Goal: Task Accomplishment & Management: Use online tool/utility

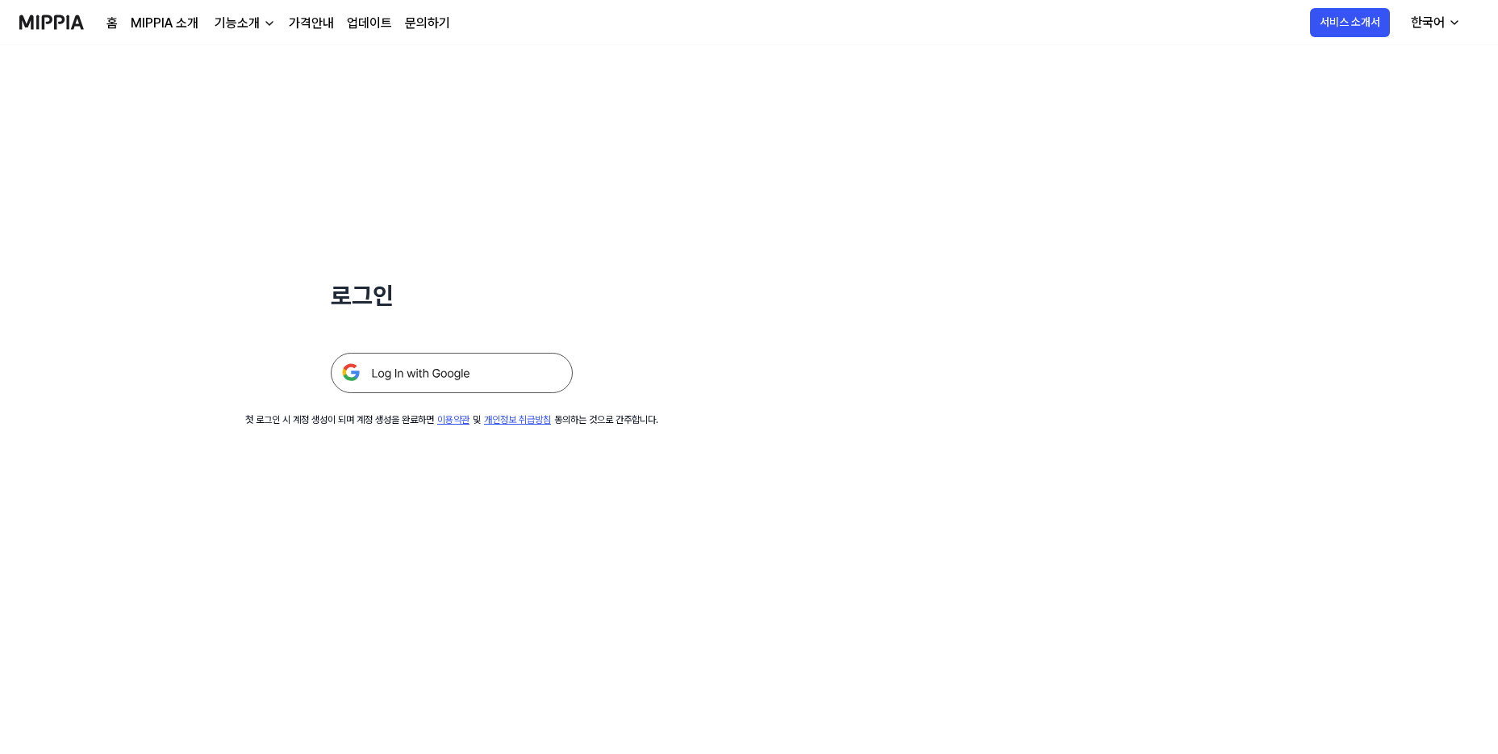
click at [411, 372] on img at bounding box center [452, 373] width 242 height 40
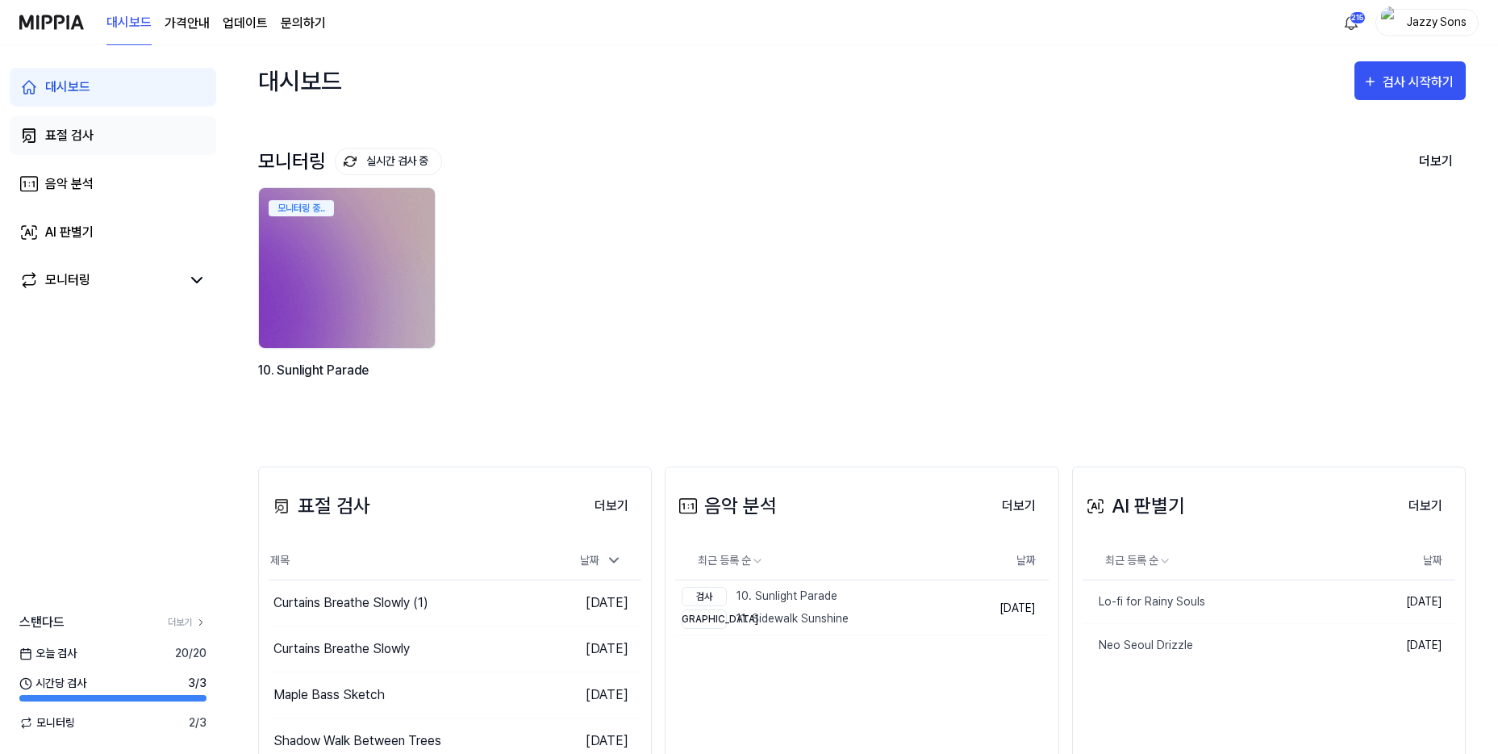
click at [99, 144] on link "표절 검사" at bounding box center [113, 135] width 207 height 39
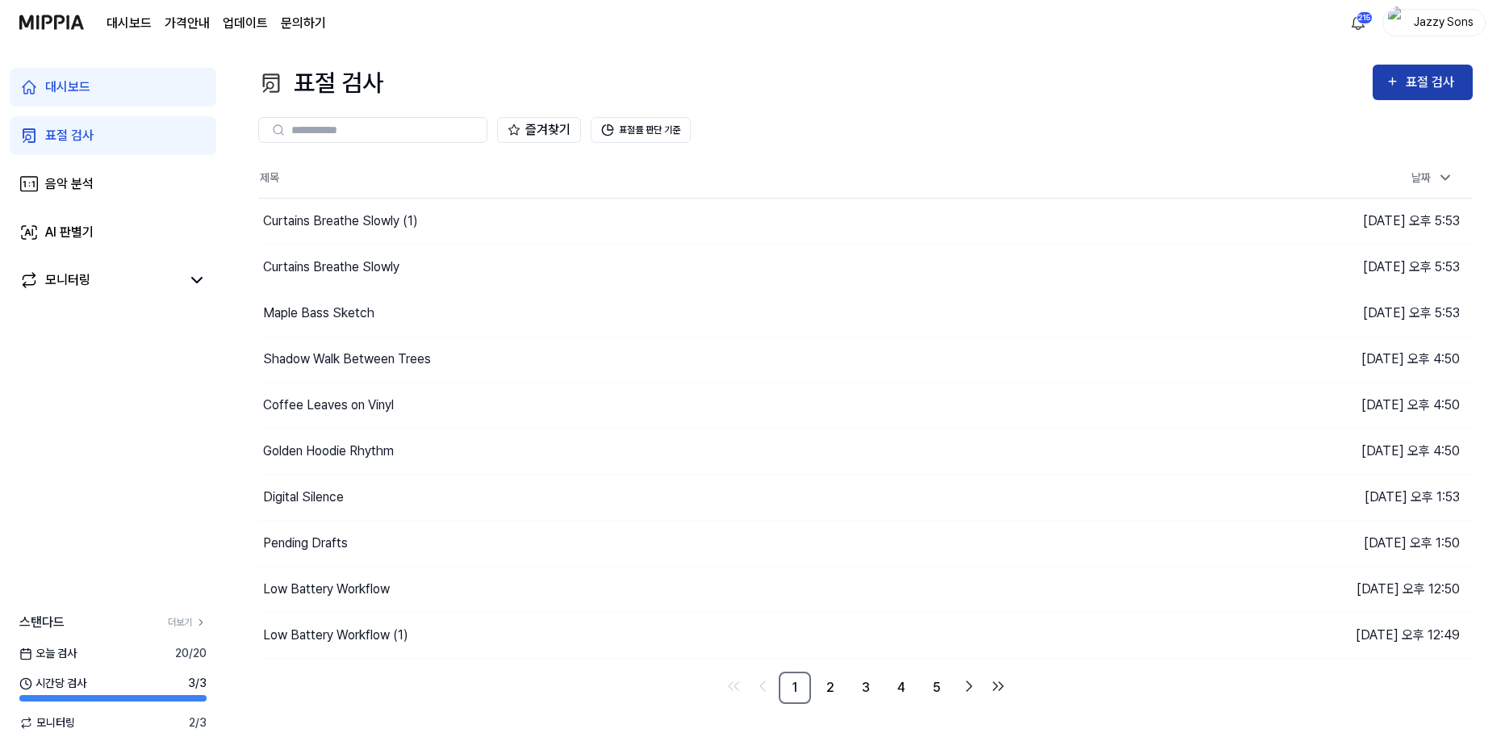
click at [1407, 73] on div "표절 검사" at bounding box center [1433, 82] width 54 height 21
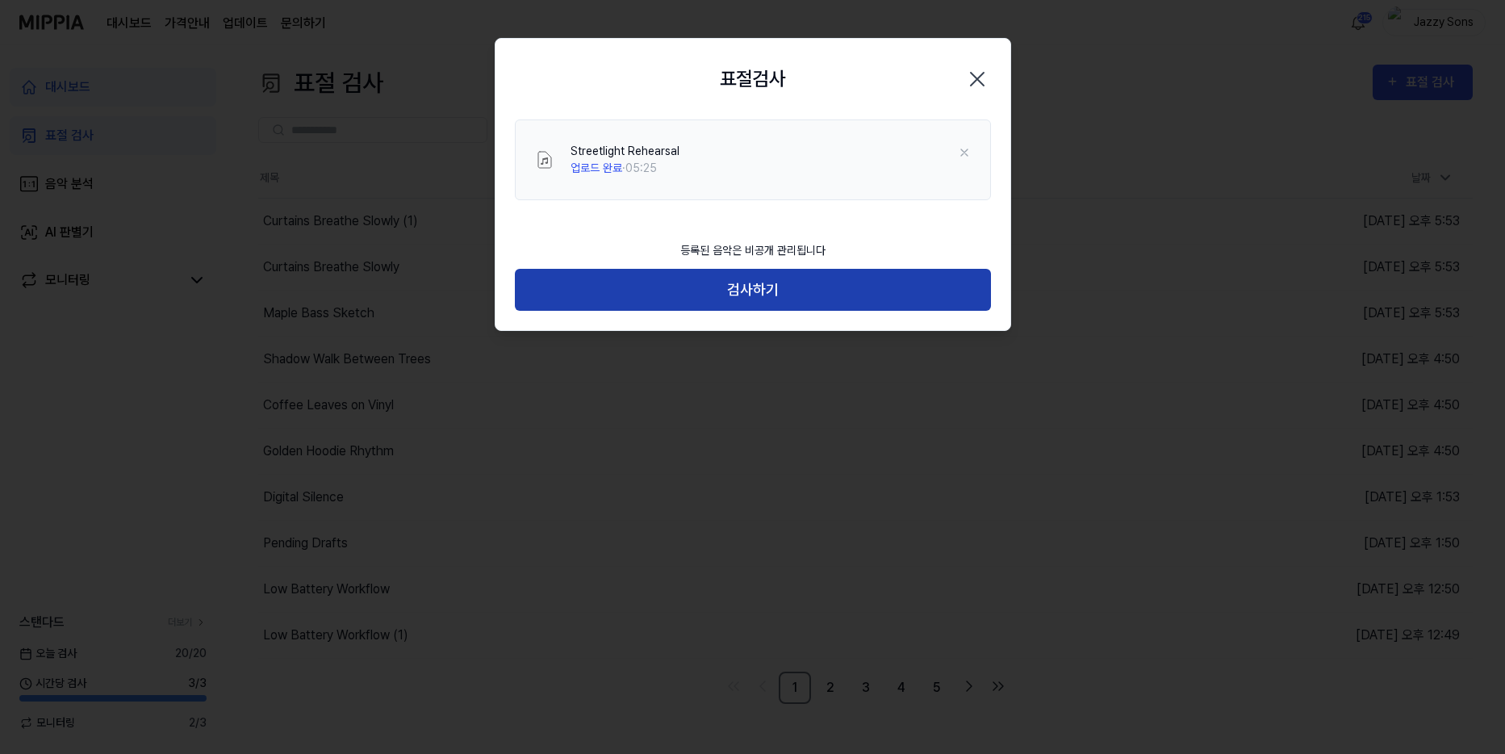
click at [738, 290] on button "검사하기" at bounding box center [753, 290] width 476 height 43
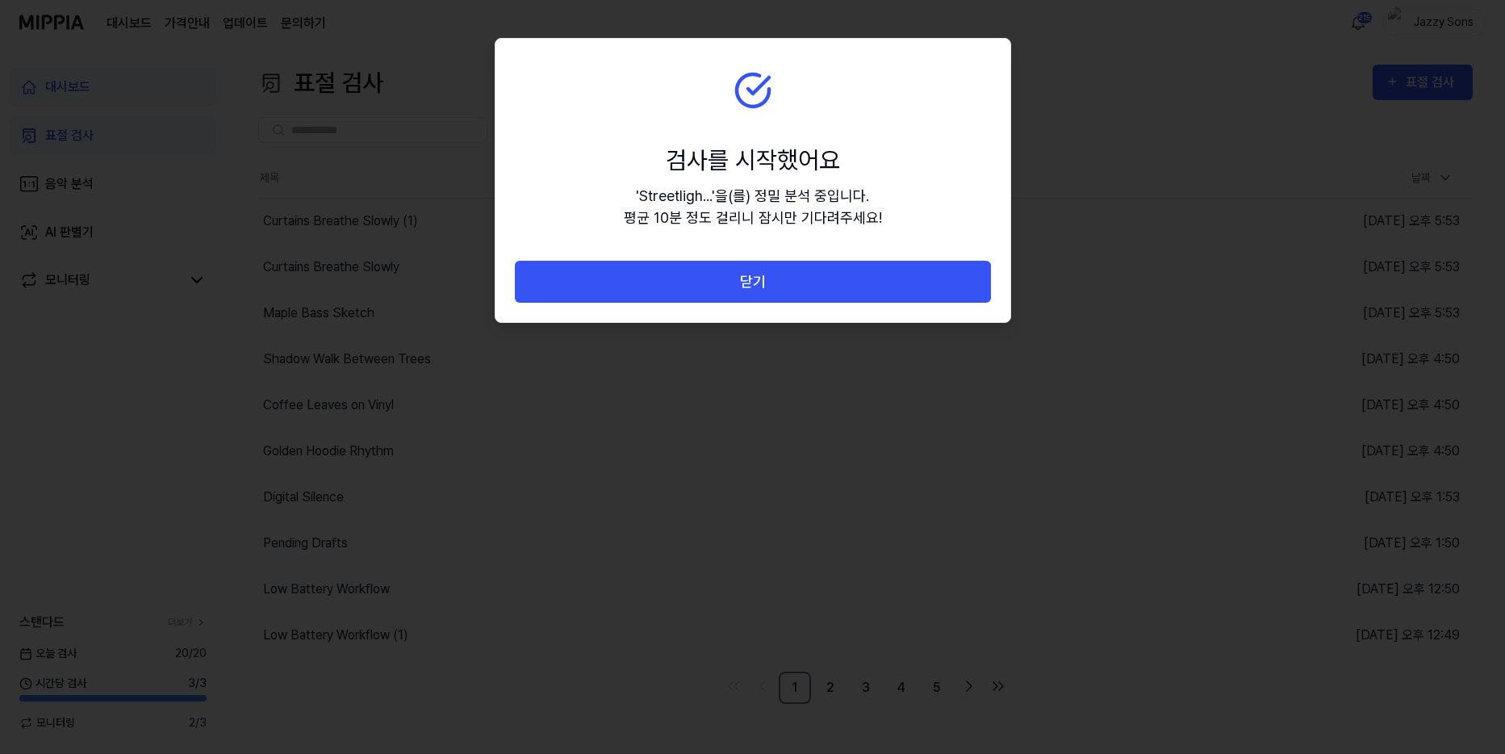
click at [778, 287] on button "닫기" at bounding box center [753, 282] width 476 height 43
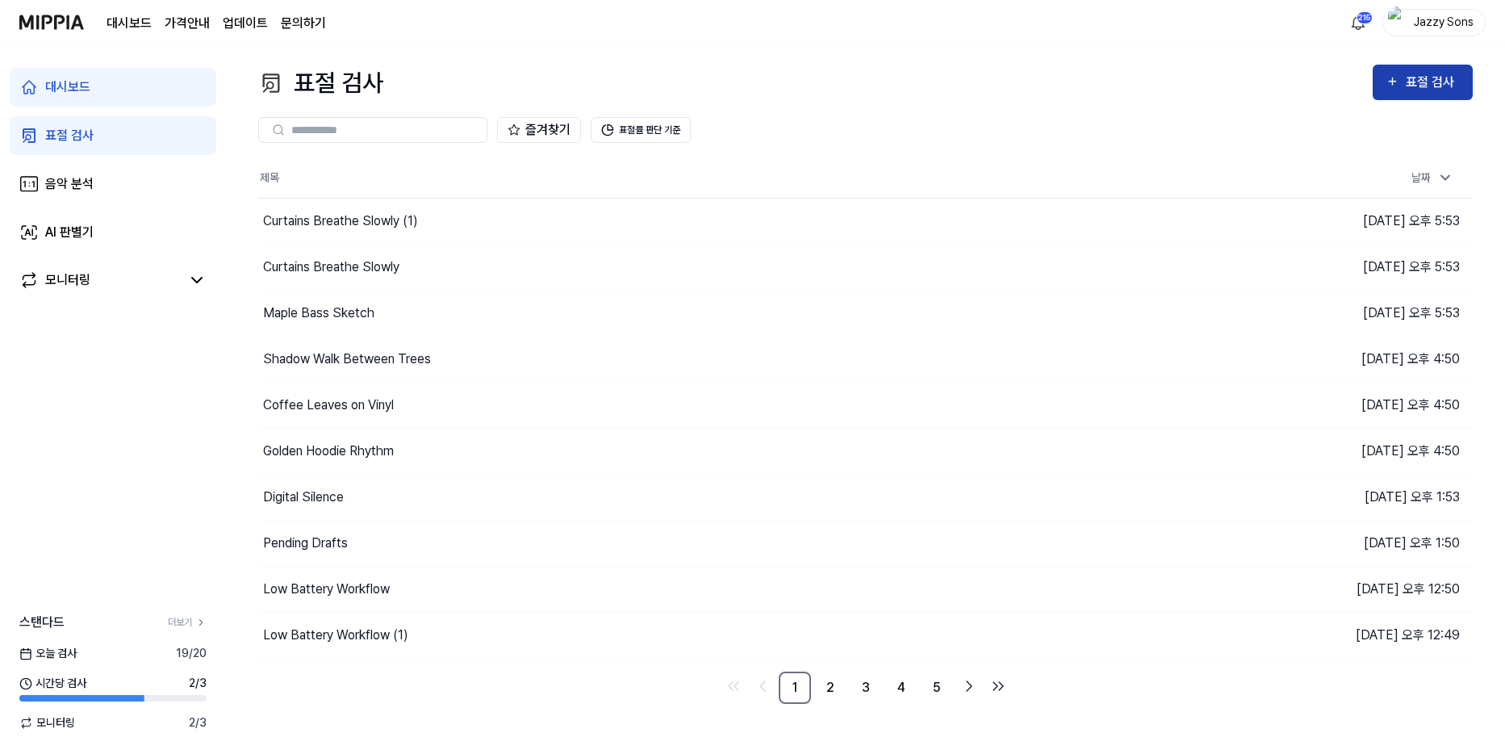
click at [1439, 65] on button "표절 검사" at bounding box center [1423, 83] width 100 height 36
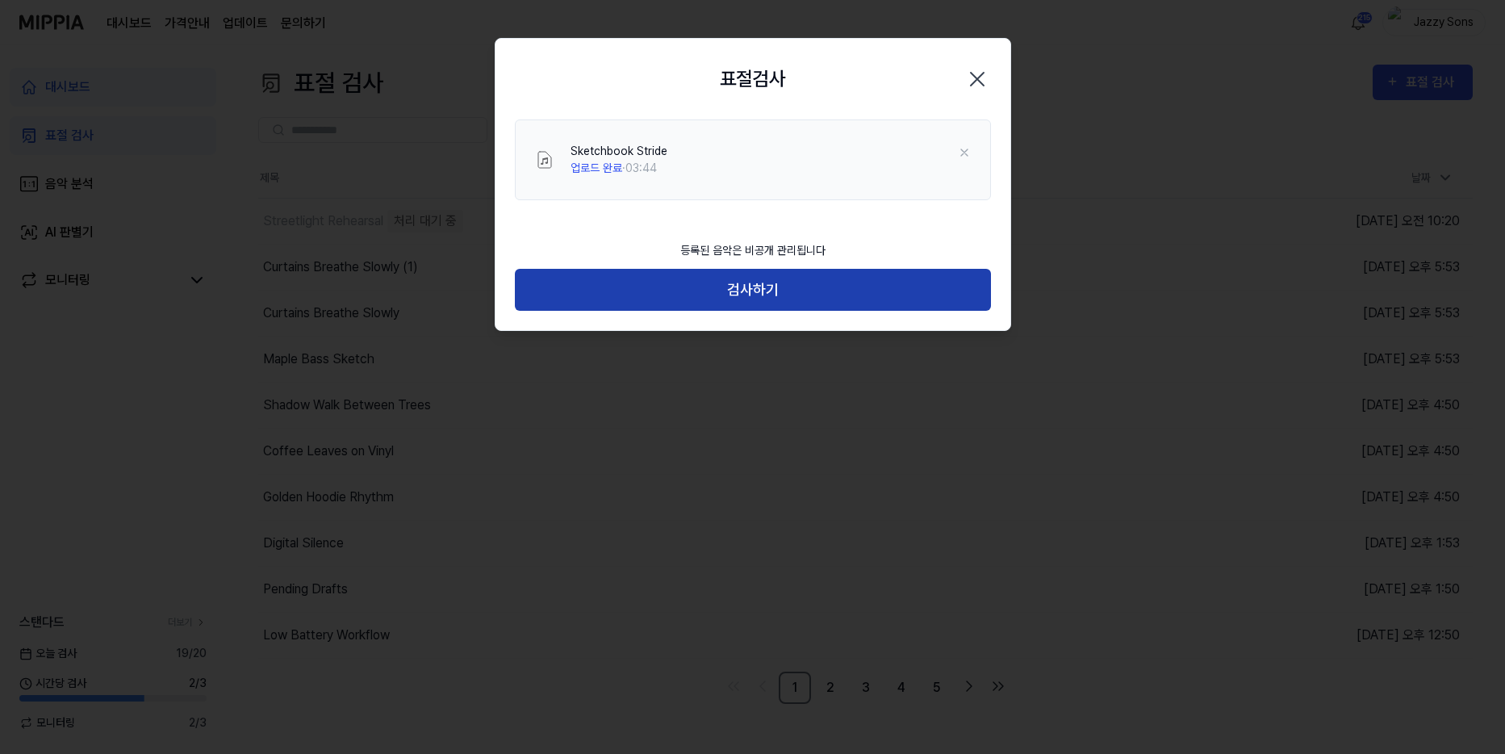
click at [751, 299] on button "검사하기" at bounding box center [753, 290] width 476 height 43
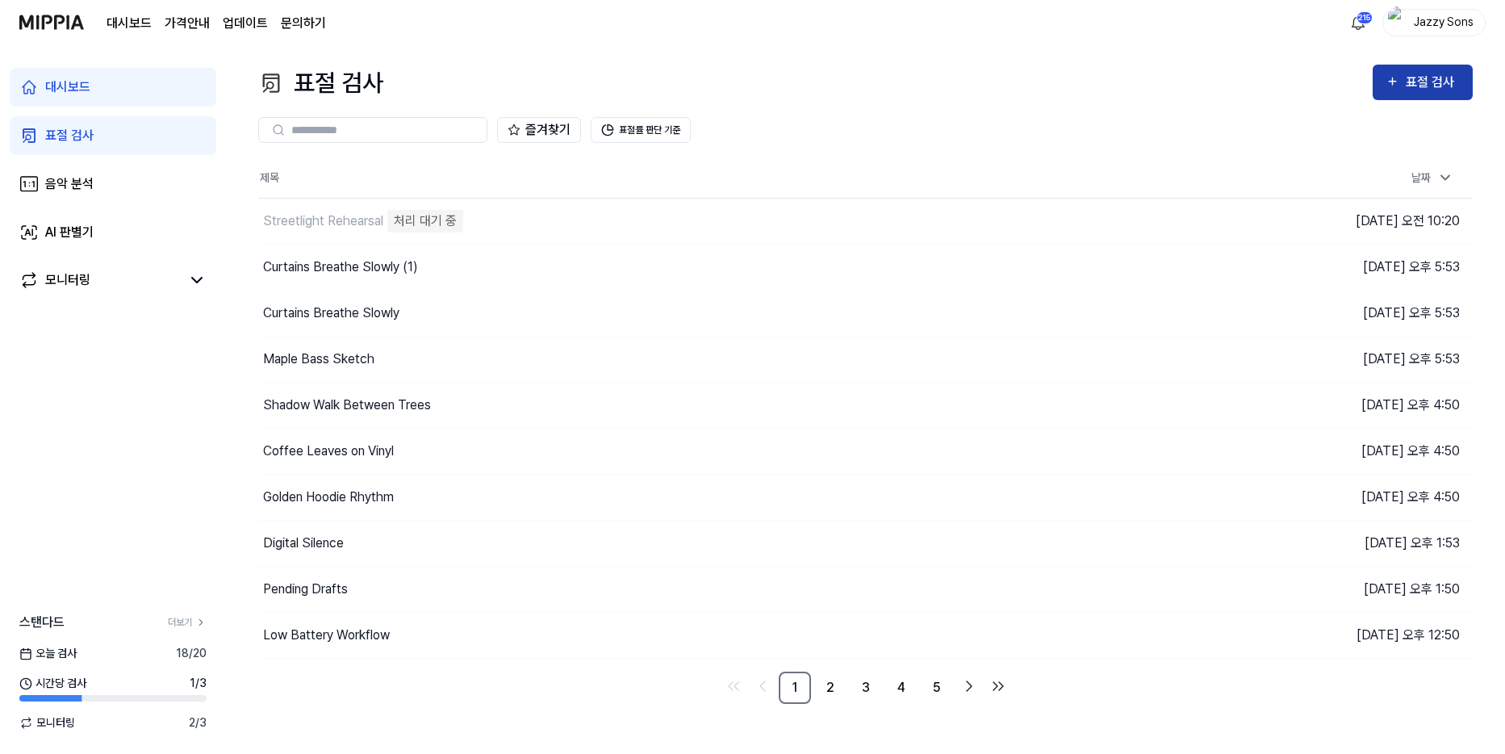
click at [1384, 75] on button "표절 검사" at bounding box center [1423, 83] width 100 height 36
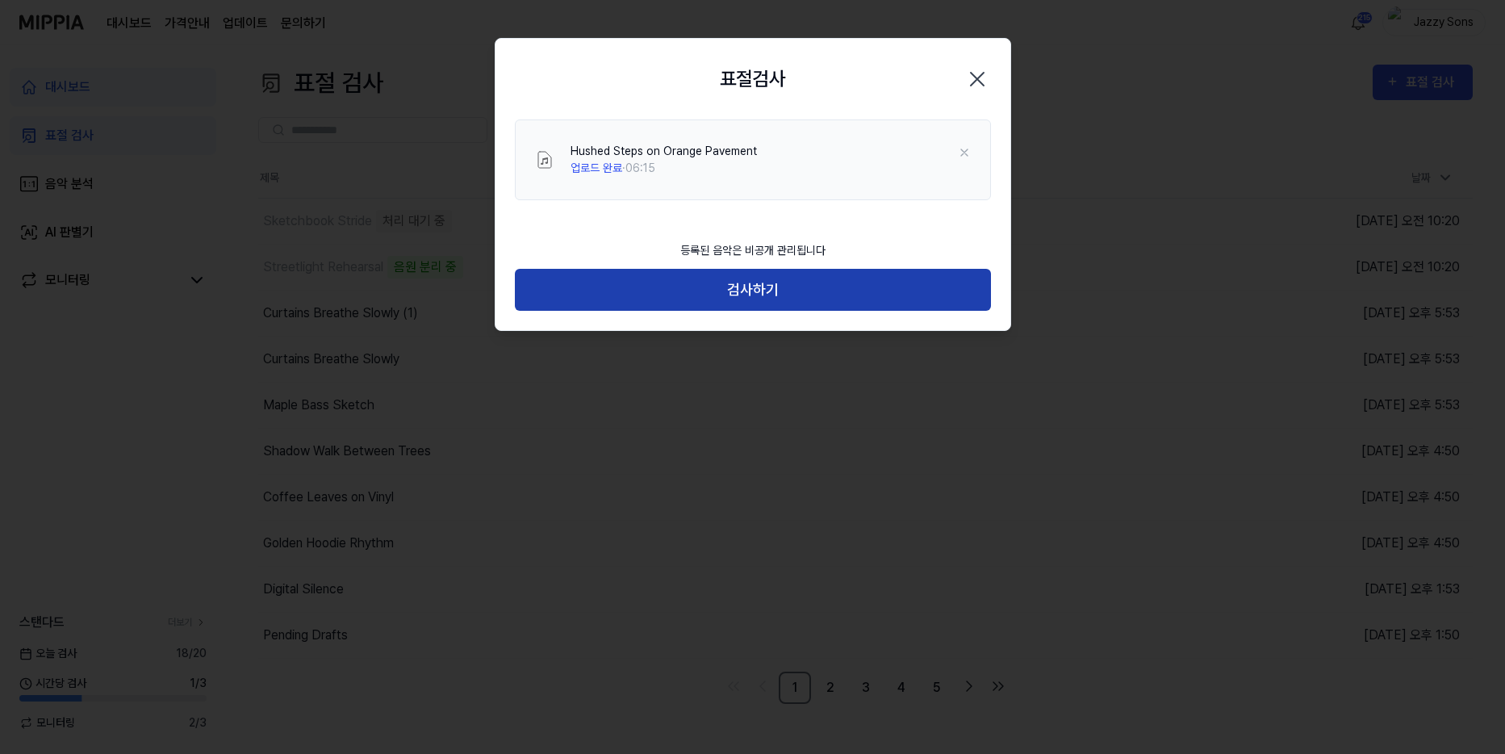
click at [805, 295] on button "검사하기" at bounding box center [753, 290] width 476 height 43
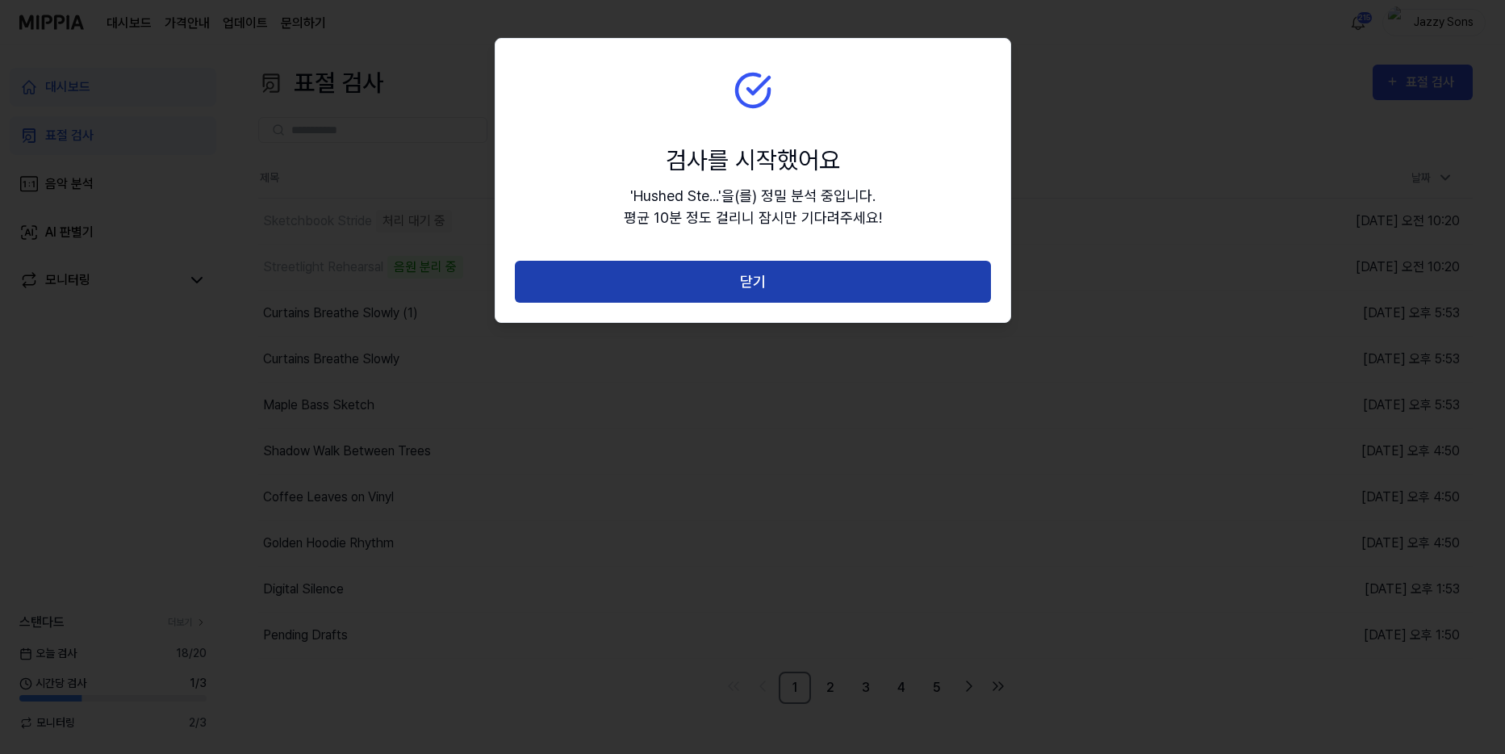
click at [775, 281] on button "닫기" at bounding box center [753, 282] width 476 height 43
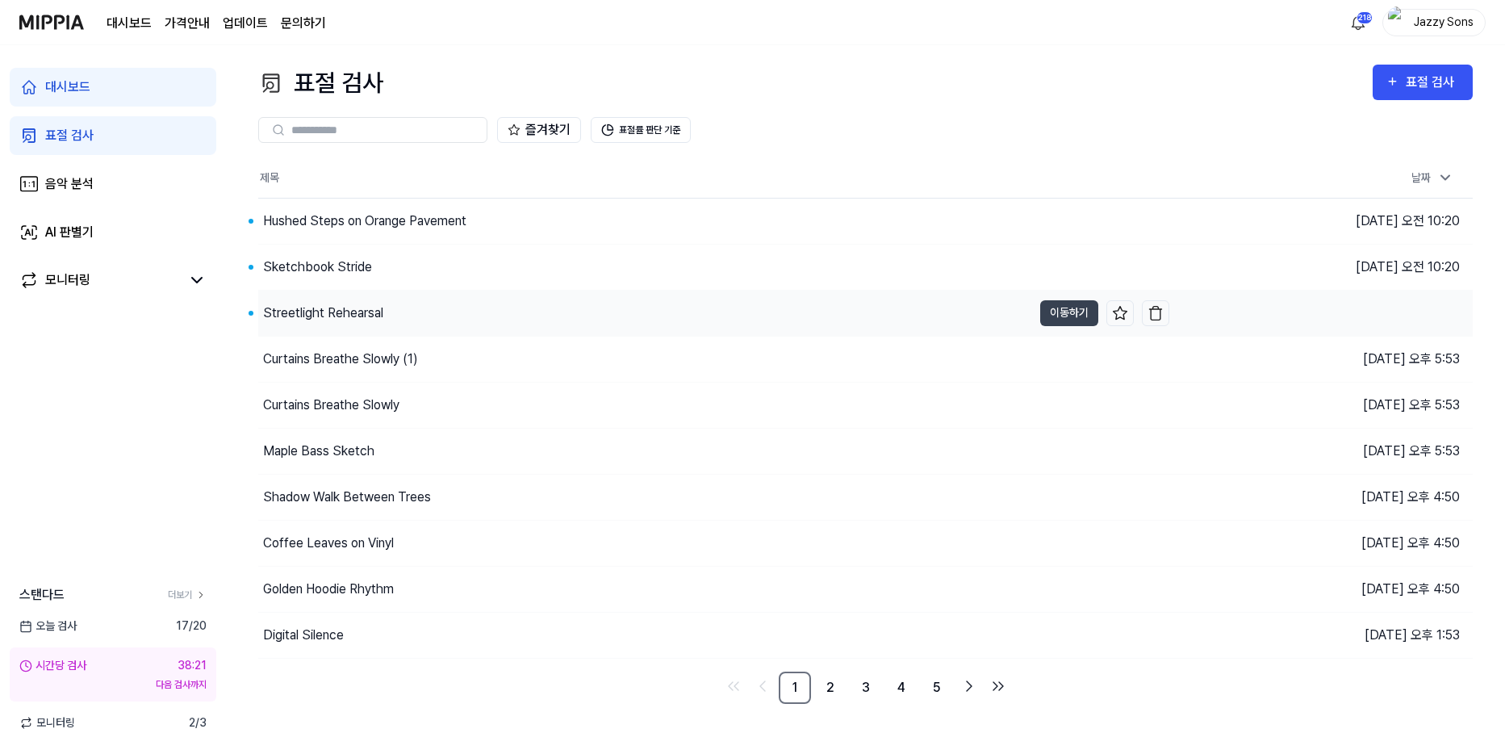
click at [323, 296] on div "Streetlight Rehearsal" at bounding box center [645, 313] width 774 height 45
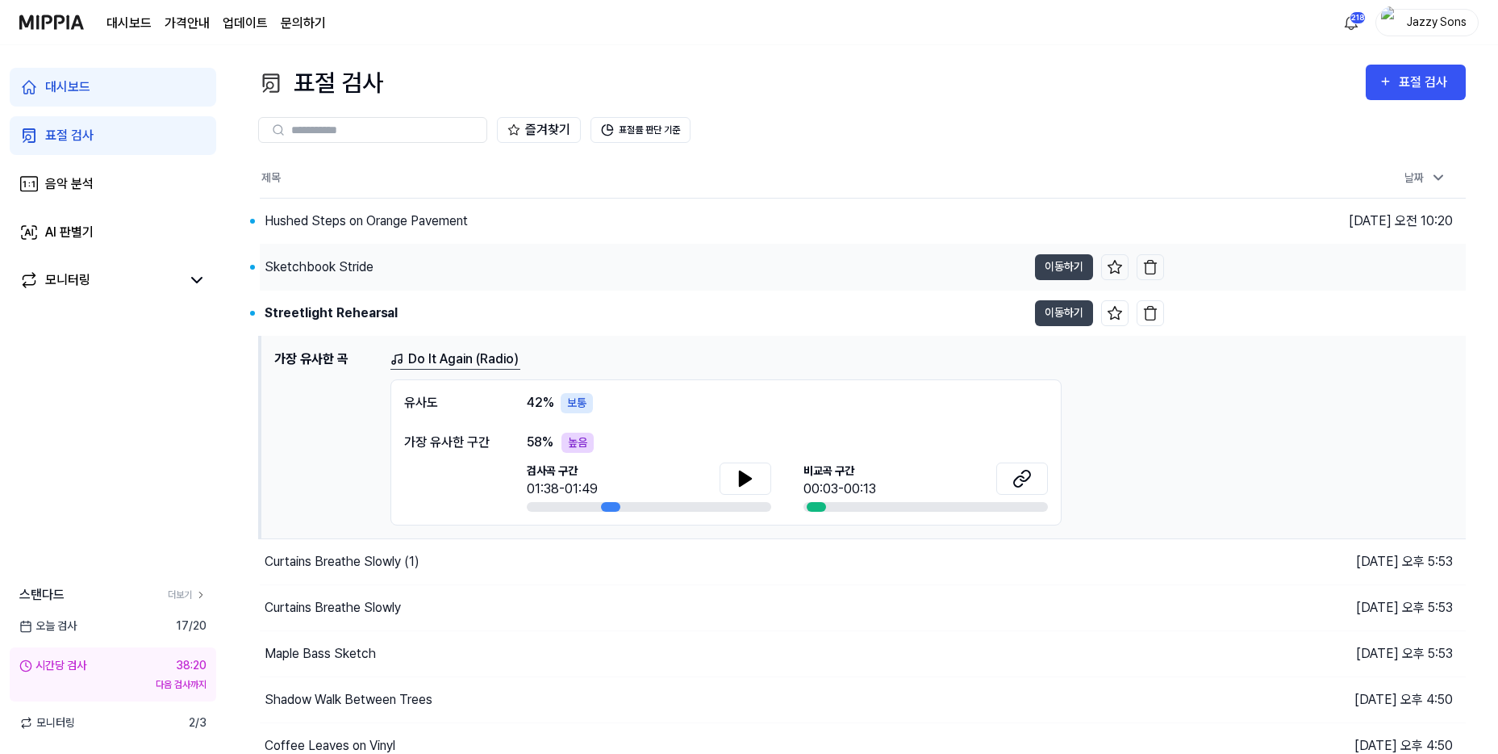
click at [339, 267] on div "Sketchbook Stride" at bounding box center [319, 266] width 109 height 19
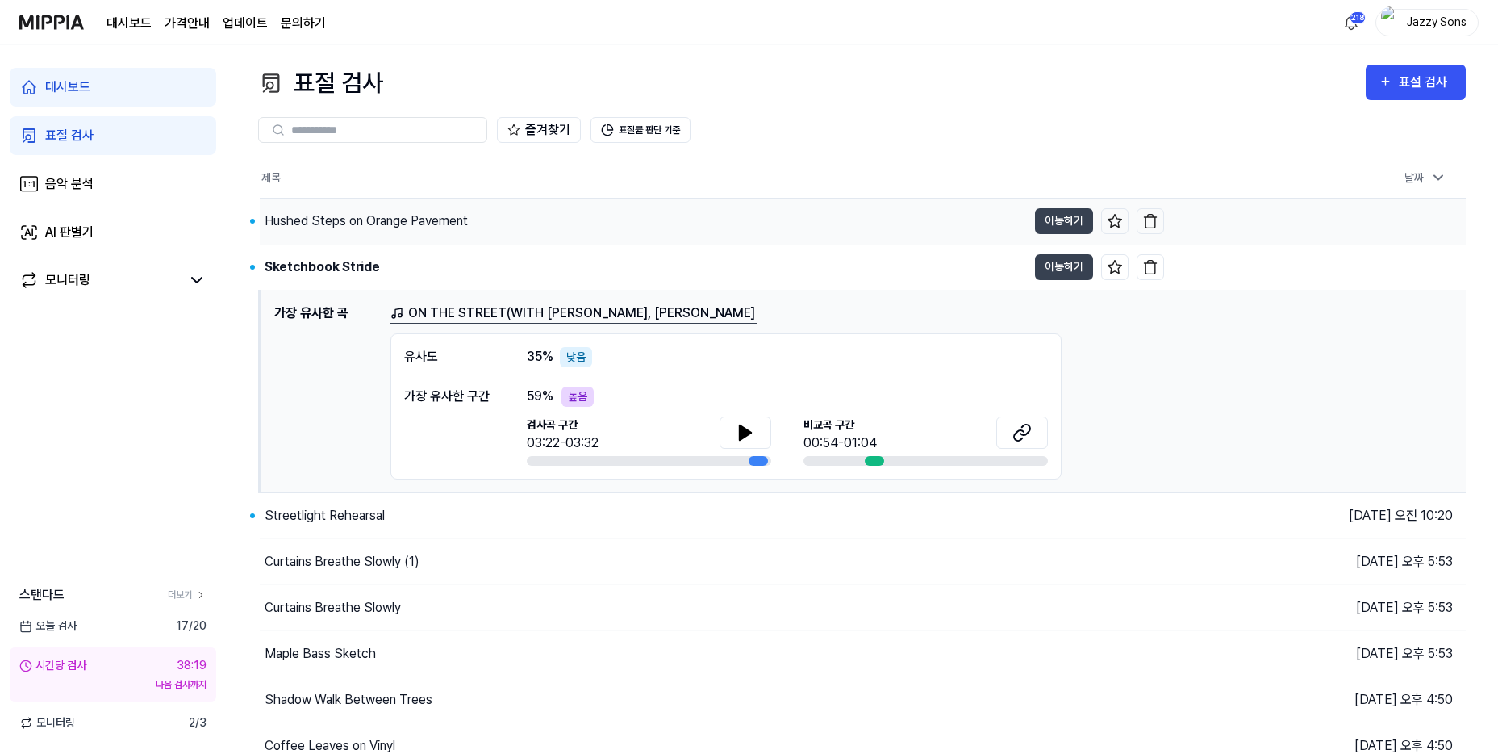
click at [374, 215] on div "Hushed Steps on Orange Pavement" at bounding box center [366, 220] width 203 height 19
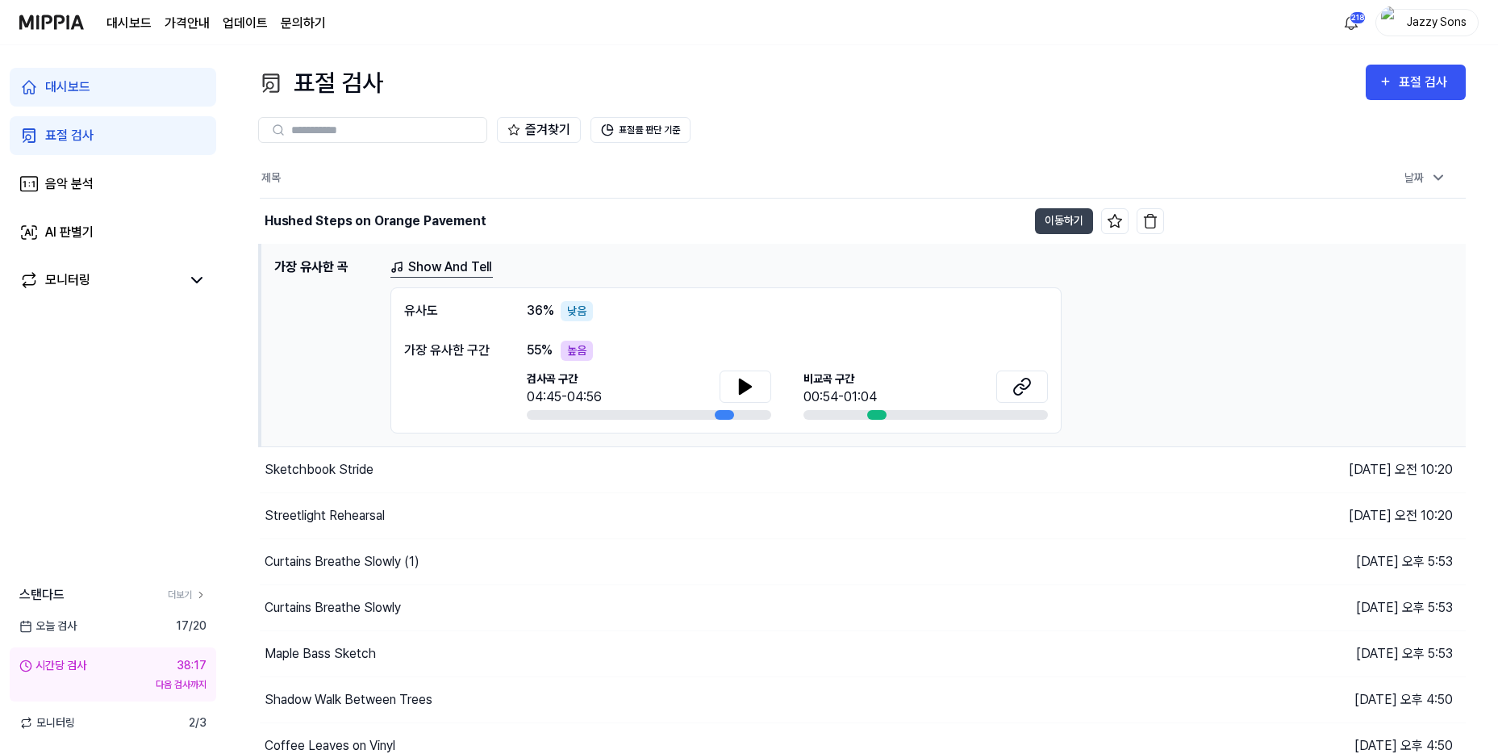
click at [89, 96] on div "대시보드" at bounding box center [67, 86] width 45 height 19
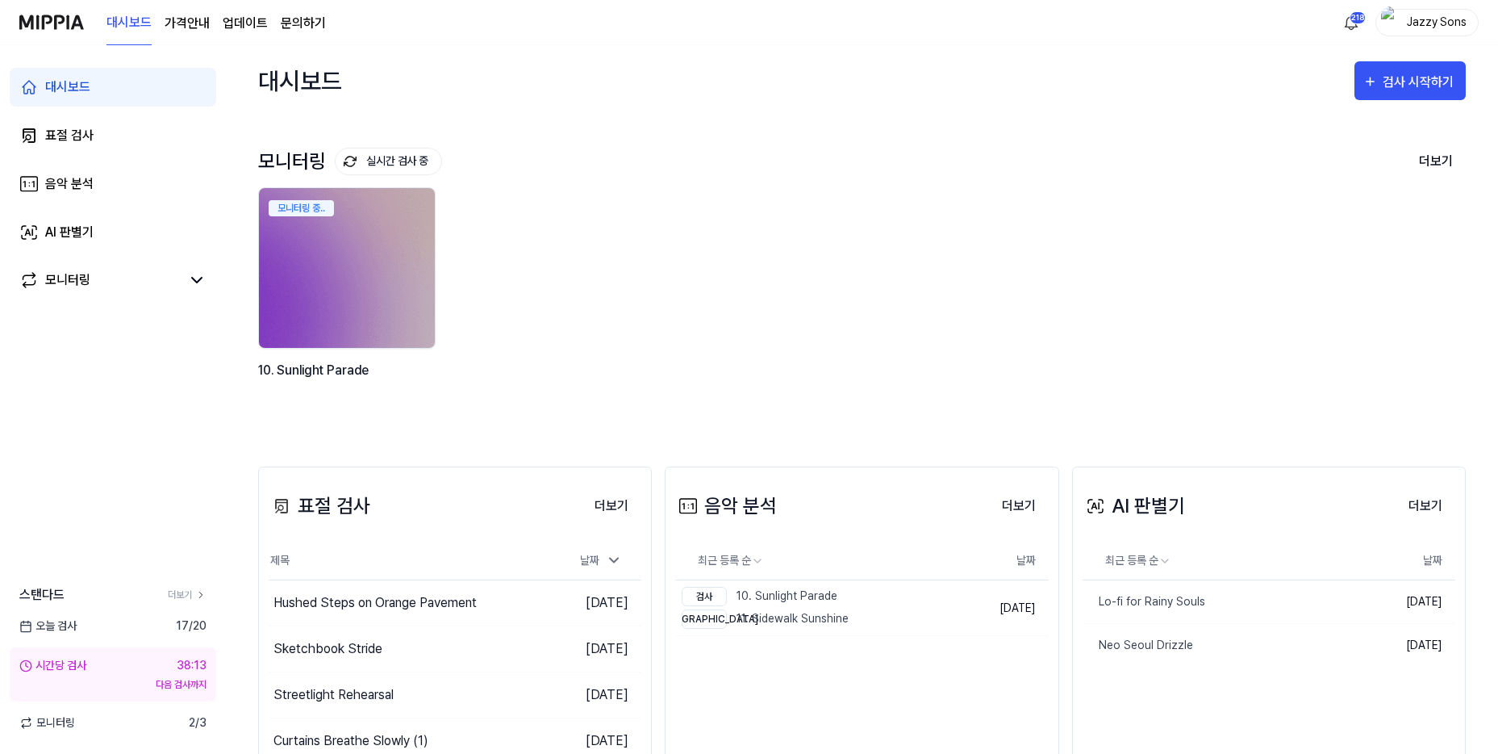
drag, startPoint x: 153, startPoint y: 479, endPoint x: 161, endPoint y: 449, distance: 30.9
click at [153, 479] on div "대시보드 표절 검사 음악 분석 AI 판별기 모니터링 스탠다드 더보기 오늘 검사 17 / 20 시간당 검사 38:13 다음 검사까지 모니터링 2…" at bounding box center [113, 399] width 226 height 708
click at [40, 147] on link "표절 검사" at bounding box center [113, 135] width 207 height 39
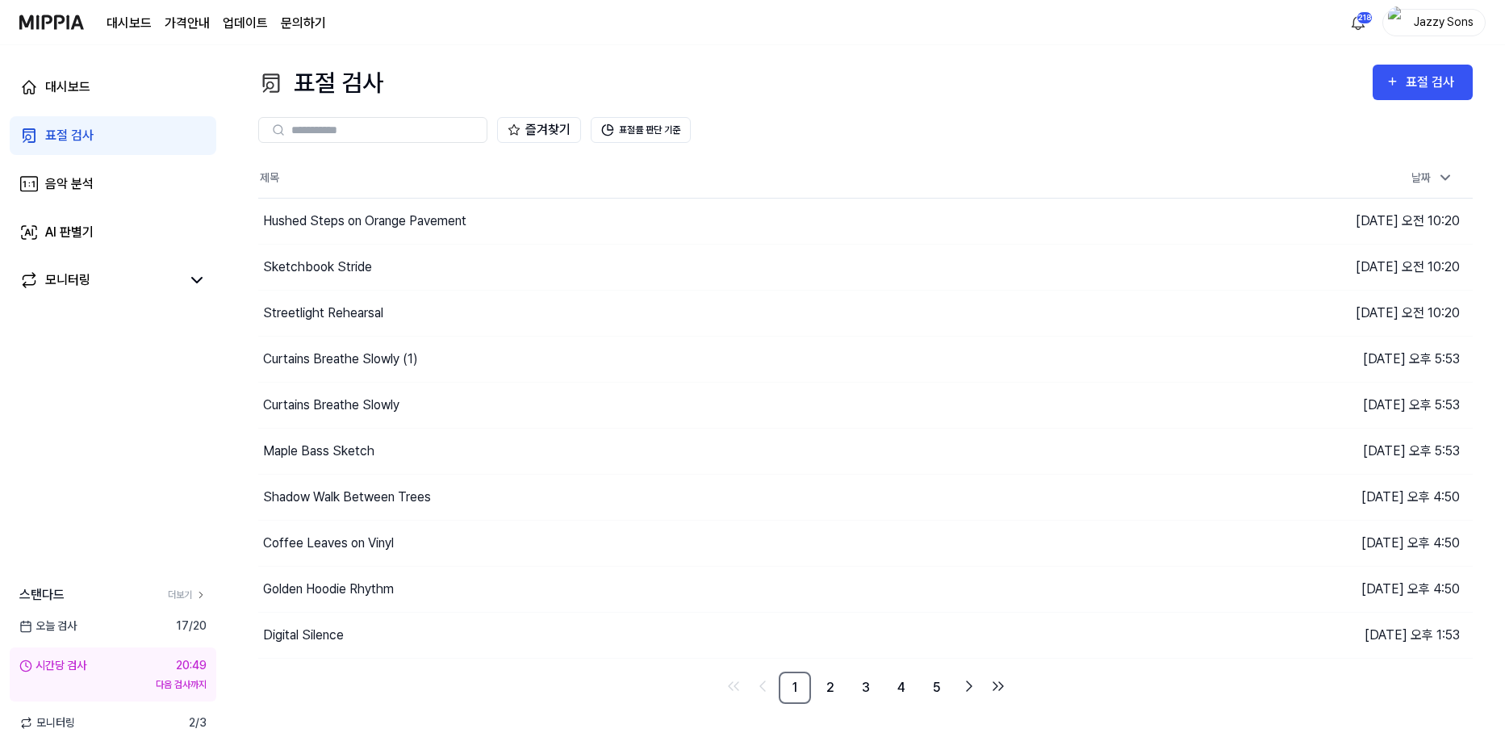
click at [73, 136] on div "표절 검사" at bounding box center [69, 135] width 48 height 19
click at [81, 126] on div "표절 검사" at bounding box center [69, 135] width 48 height 19
click at [169, 498] on div "대시보드 표절 검사 음악 분석 AI 판별기 모니터링 스탠다드 더보기 [DATE] 검사 17 / 20 시간당 검사 18:14 다음 검사까지 모니…" at bounding box center [113, 399] width 226 height 708
click at [78, 140] on div "표절 검사" at bounding box center [69, 135] width 48 height 19
click at [86, 166] on link "음악 분석" at bounding box center [113, 184] width 207 height 39
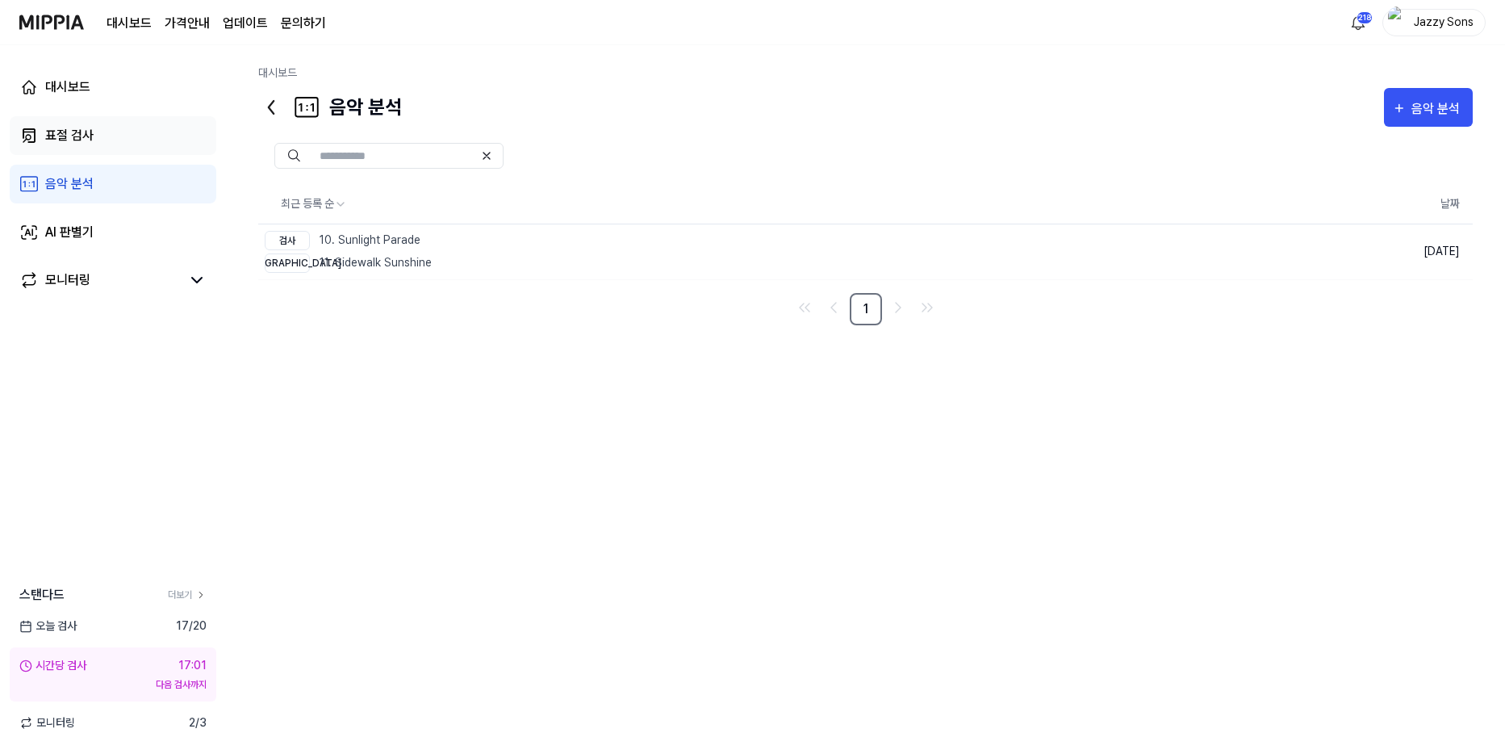
click at [80, 119] on link "표절 검사" at bounding box center [113, 135] width 207 height 39
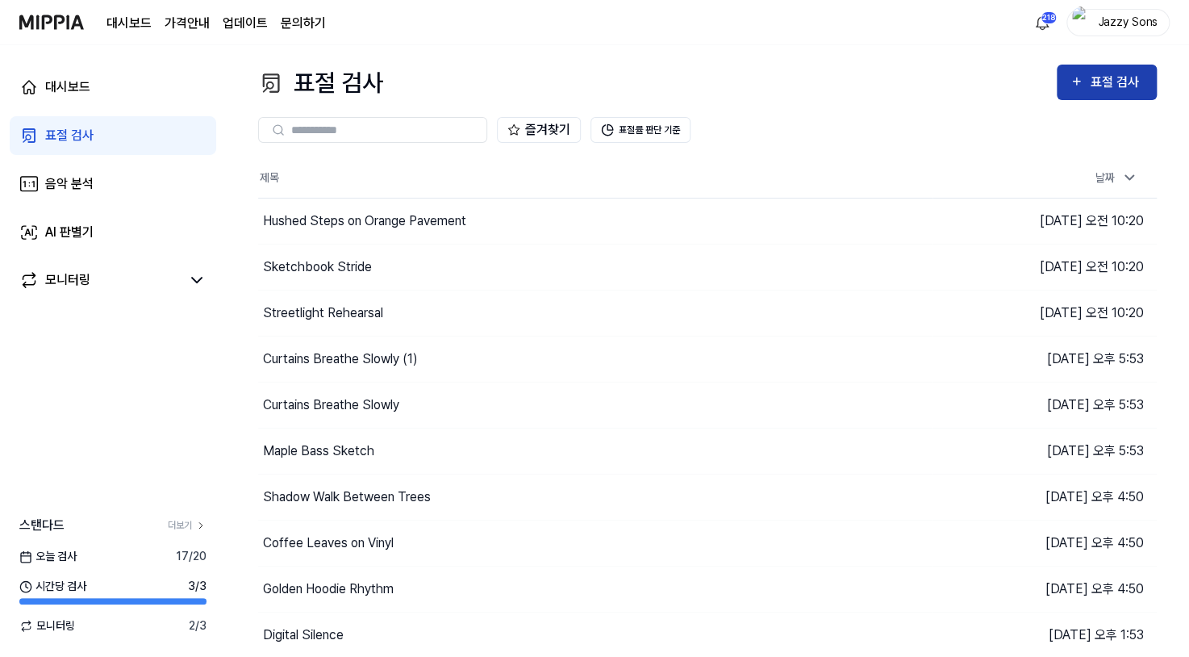
click at [1113, 91] on div "표절 검사" at bounding box center [1117, 82] width 54 height 21
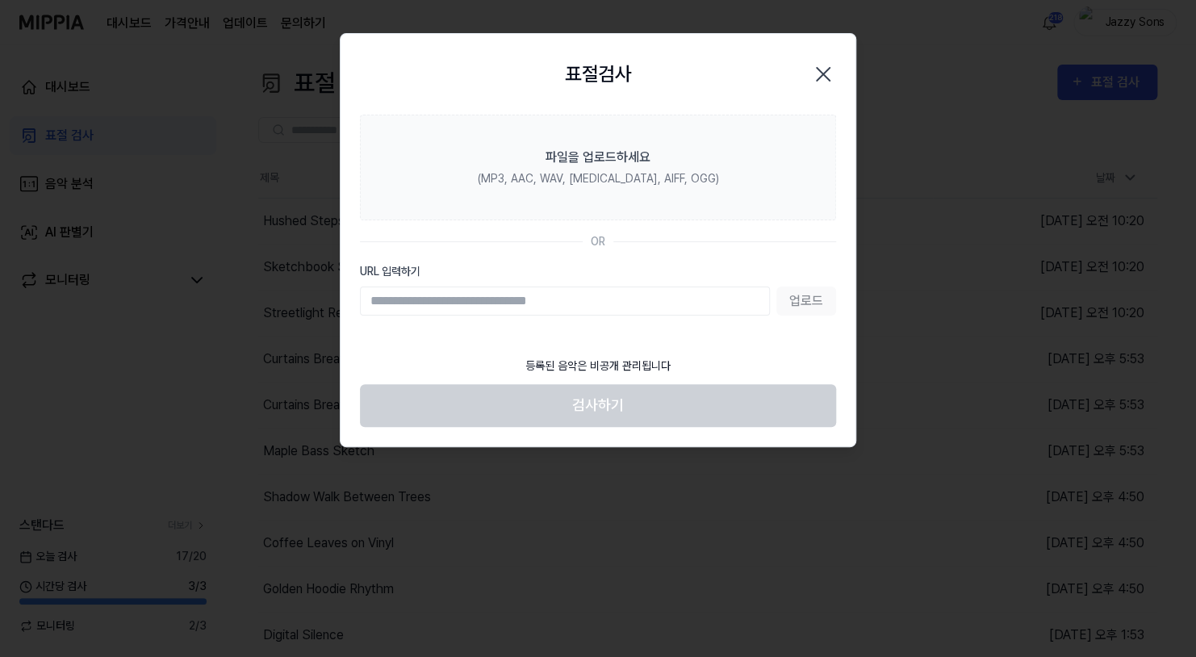
drag, startPoint x: 822, startPoint y: 73, endPoint x: 768, endPoint y: 84, distance: 55.2
click at [822, 73] on icon "button" at bounding box center [823, 74] width 13 height 13
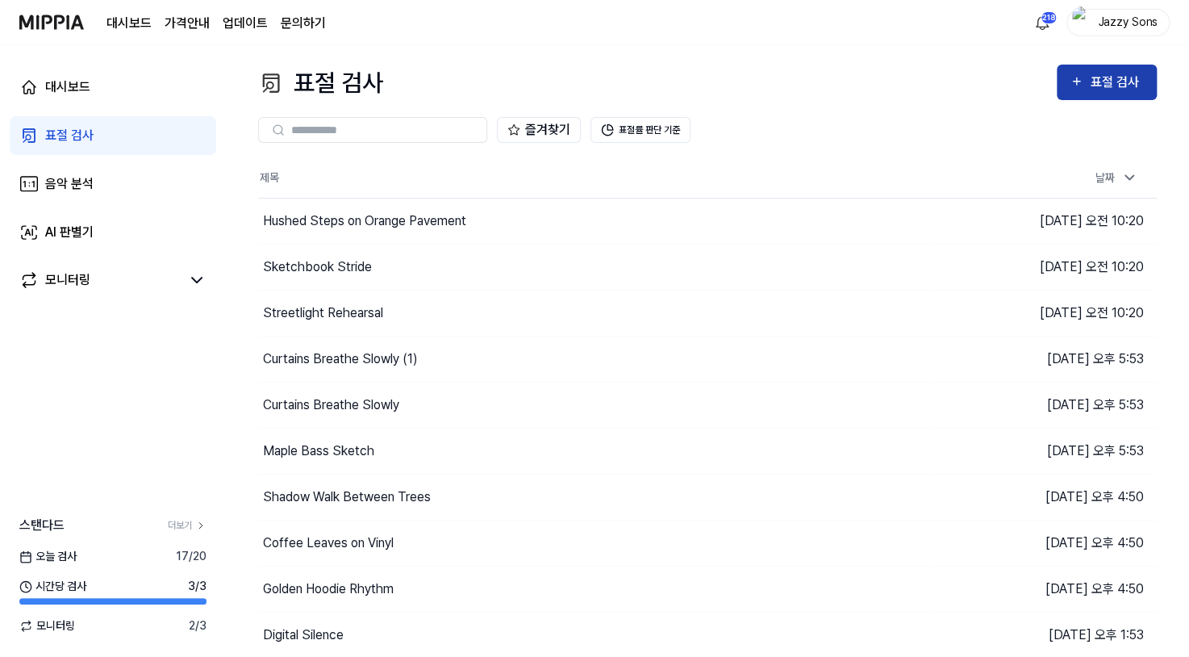
click at [1102, 94] on button "표절 검사" at bounding box center [1107, 83] width 100 height 36
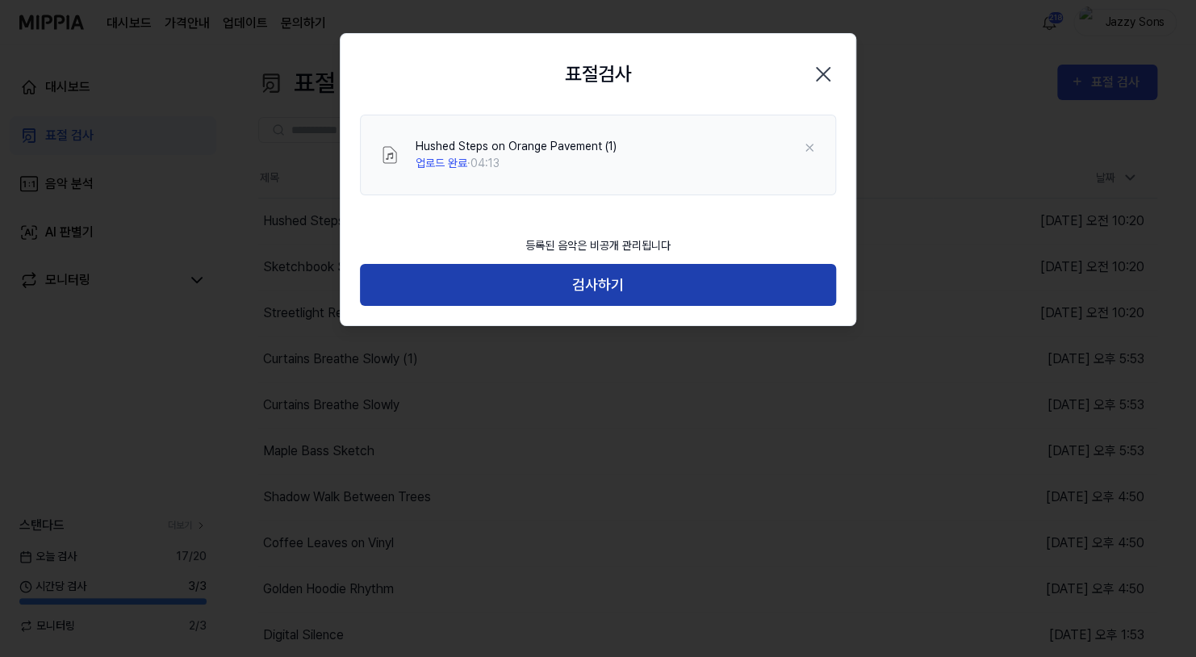
click at [614, 285] on button "검사하기" at bounding box center [598, 285] width 476 height 43
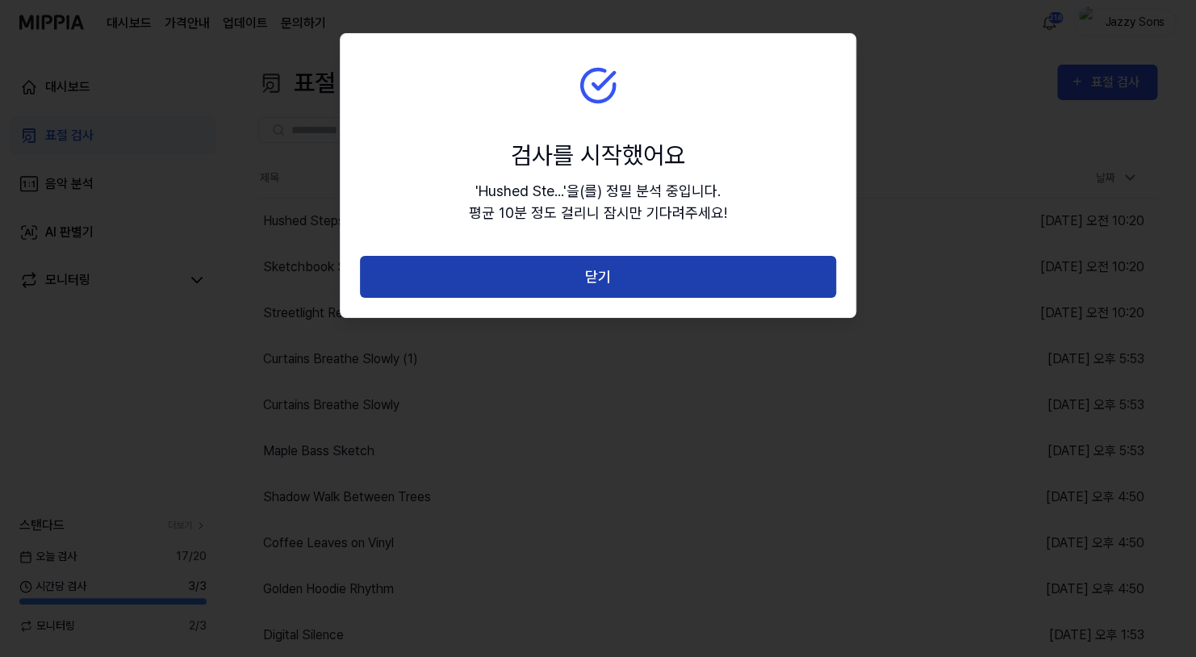
click at [642, 274] on button "닫기" at bounding box center [598, 277] width 476 height 43
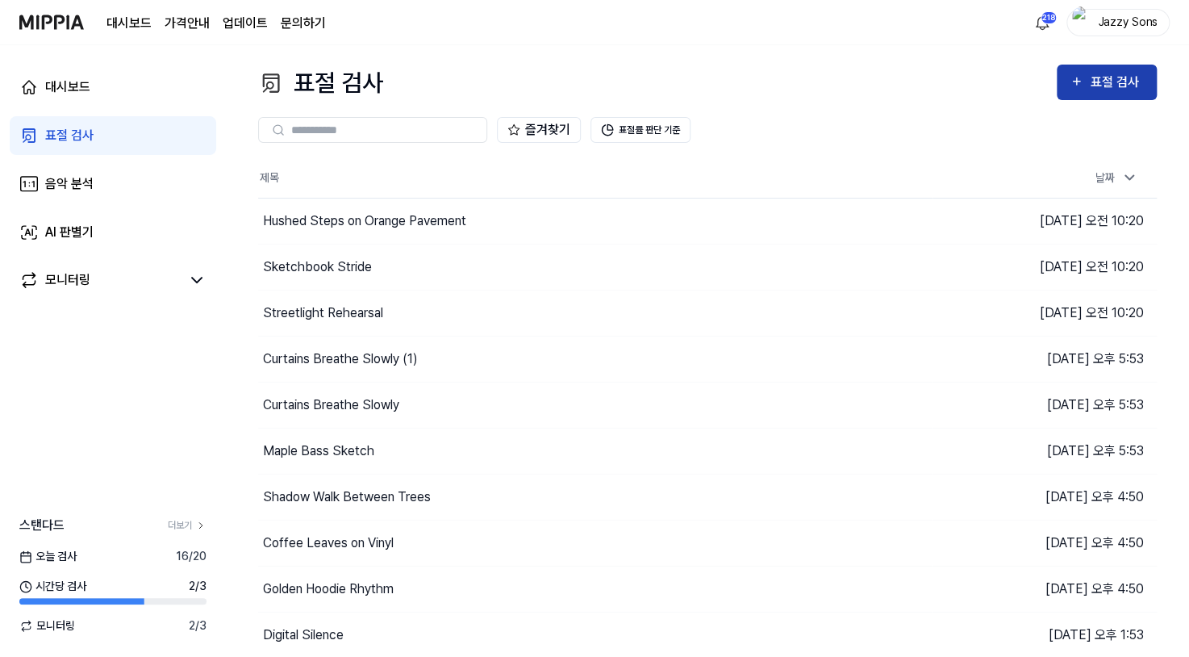
click at [1079, 82] on icon "button" at bounding box center [1076, 81] width 7 height 7
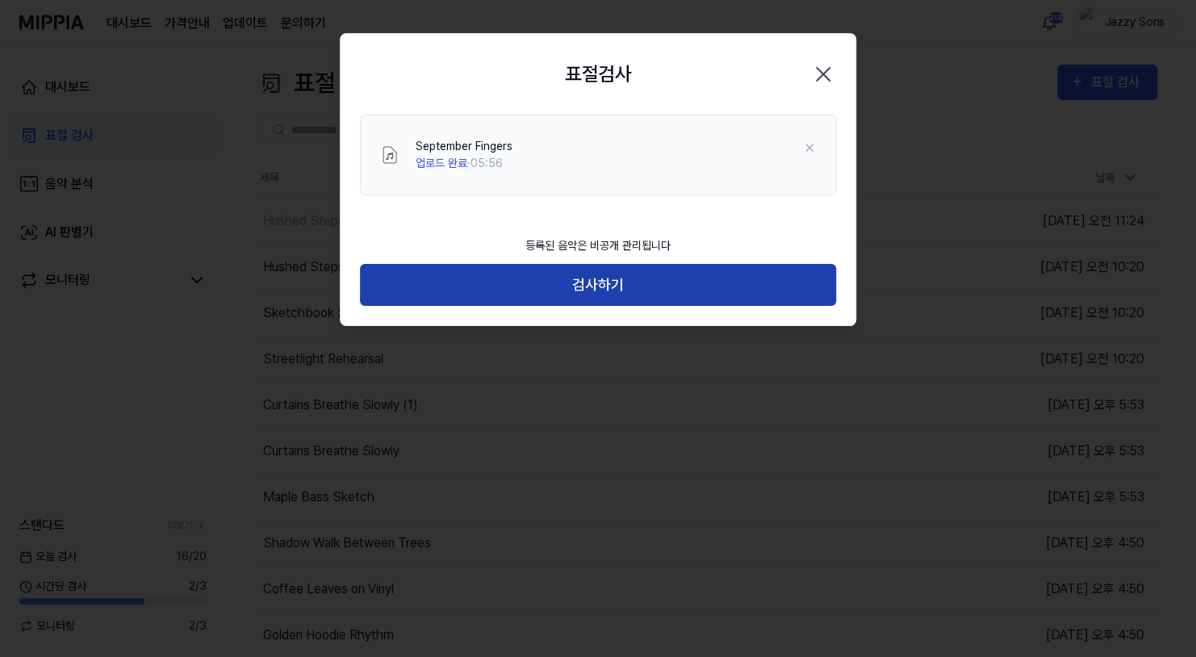
drag, startPoint x: 624, startPoint y: 292, endPoint x: 651, endPoint y: 286, distance: 28.2
click at [624, 292] on button "검사하기" at bounding box center [598, 285] width 476 height 43
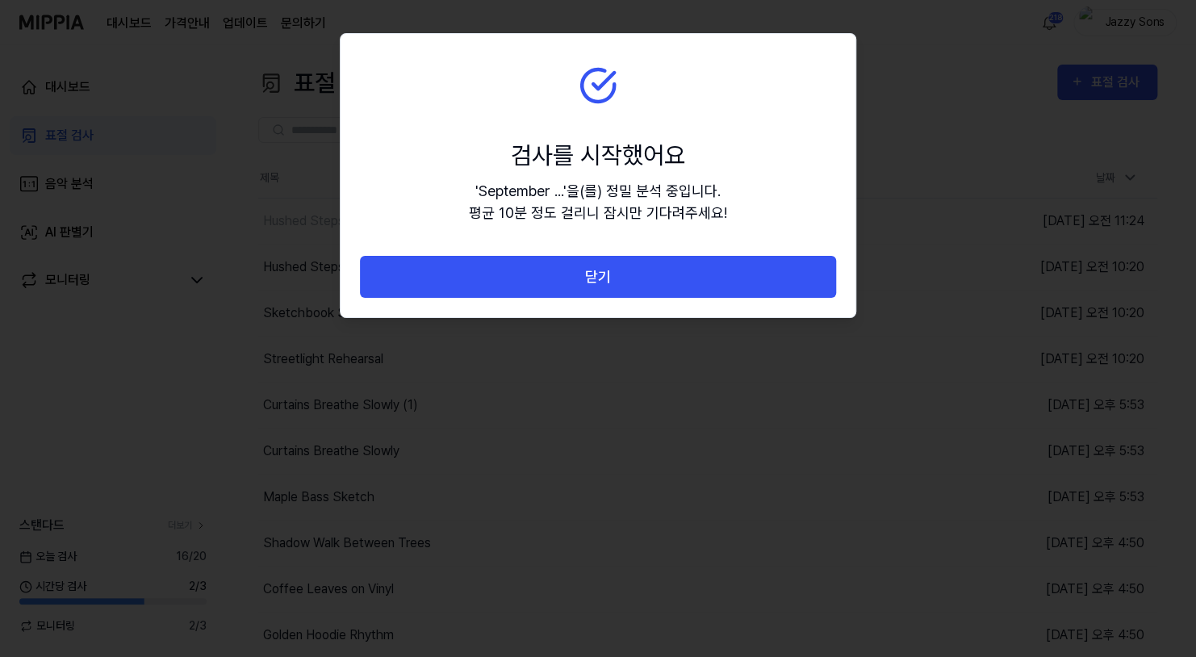
click at [657, 284] on button "닫기" at bounding box center [598, 277] width 476 height 43
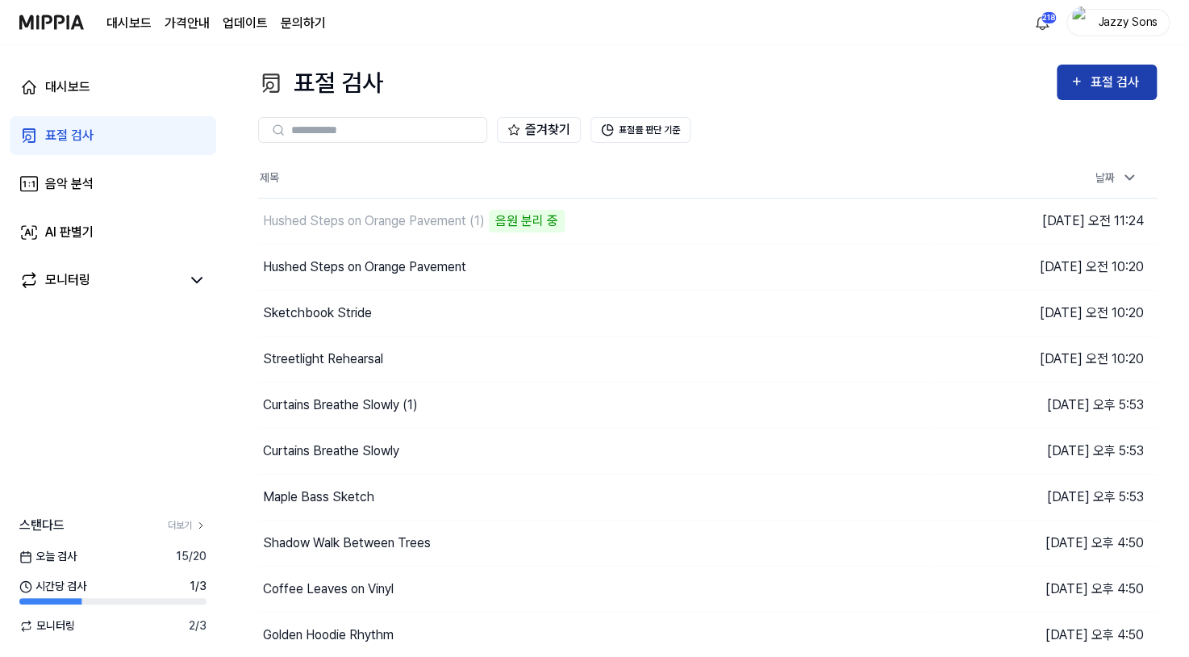
click at [1130, 76] on div "표절 검사" at bounding box center [1117, 82] width 54 height 21
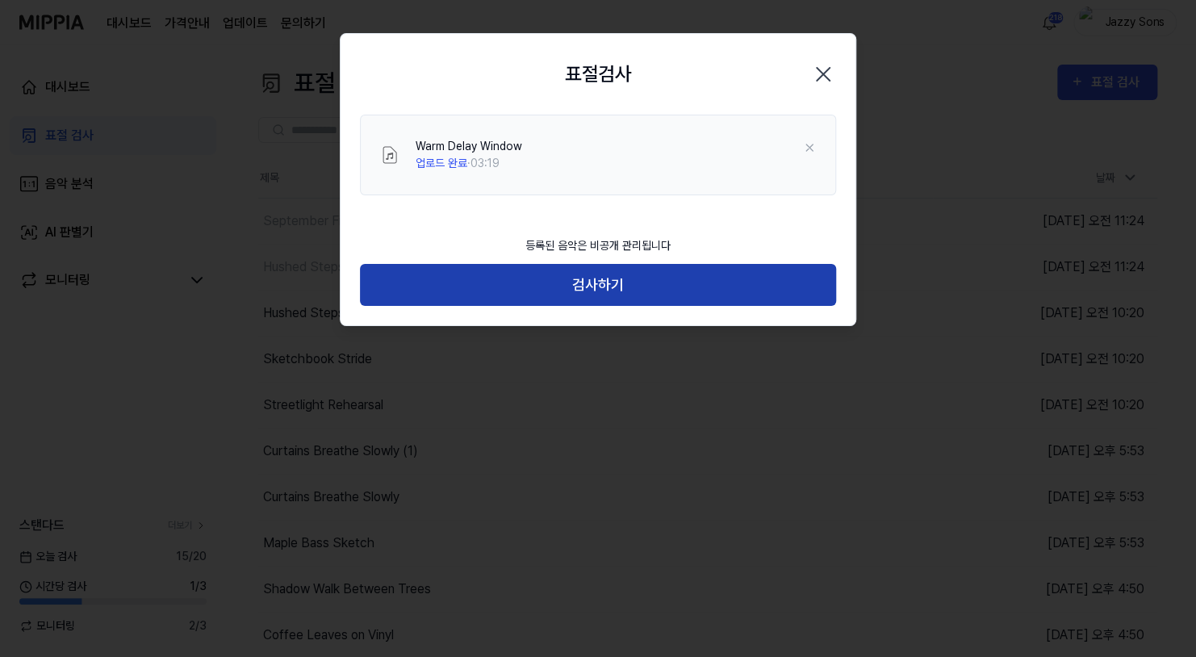
click at [579, 291] on button "검사하기" at bounding box center [598, 285] width 476 height 43
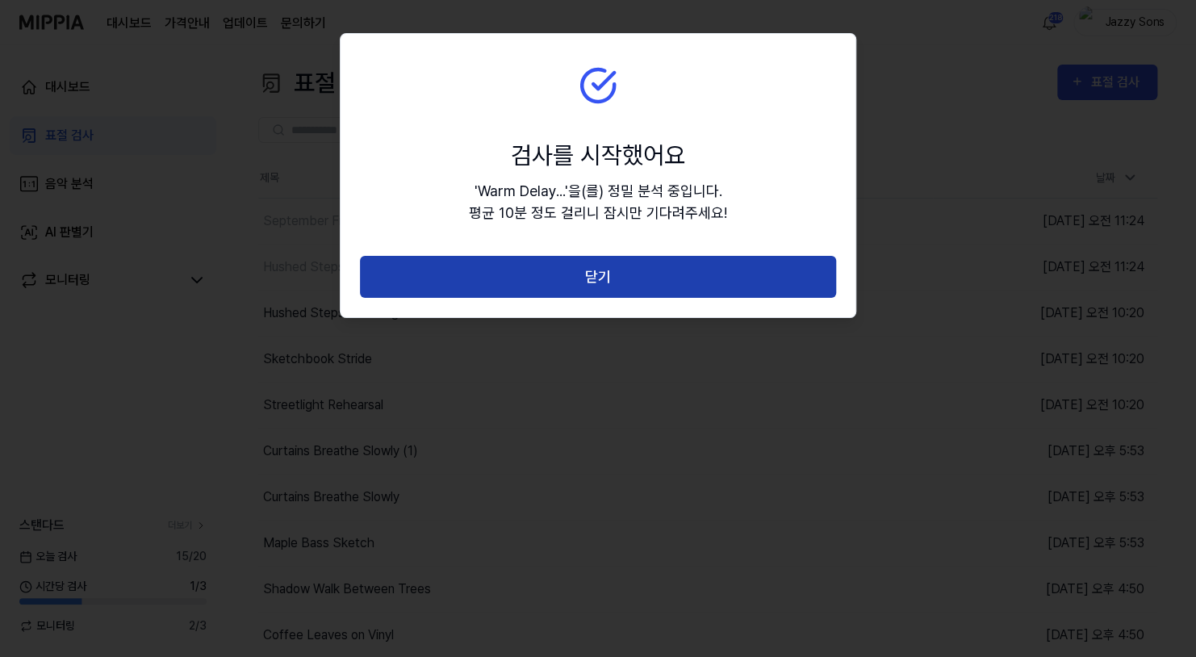
click at [608, 286] on button "닫기" at bounding box center [598, 277] width 476 height 43
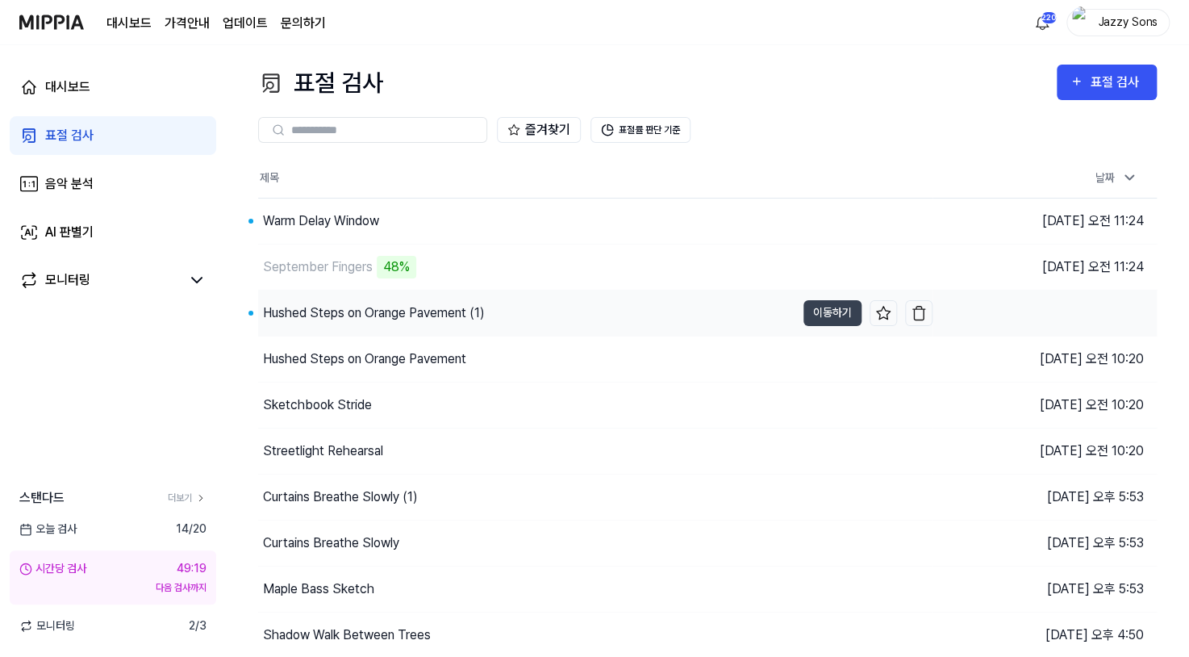
click at [447, 309] on div "Hushed Steps on Orange Pavement (1)" at bounding box center [374, 312] width 222 height 19
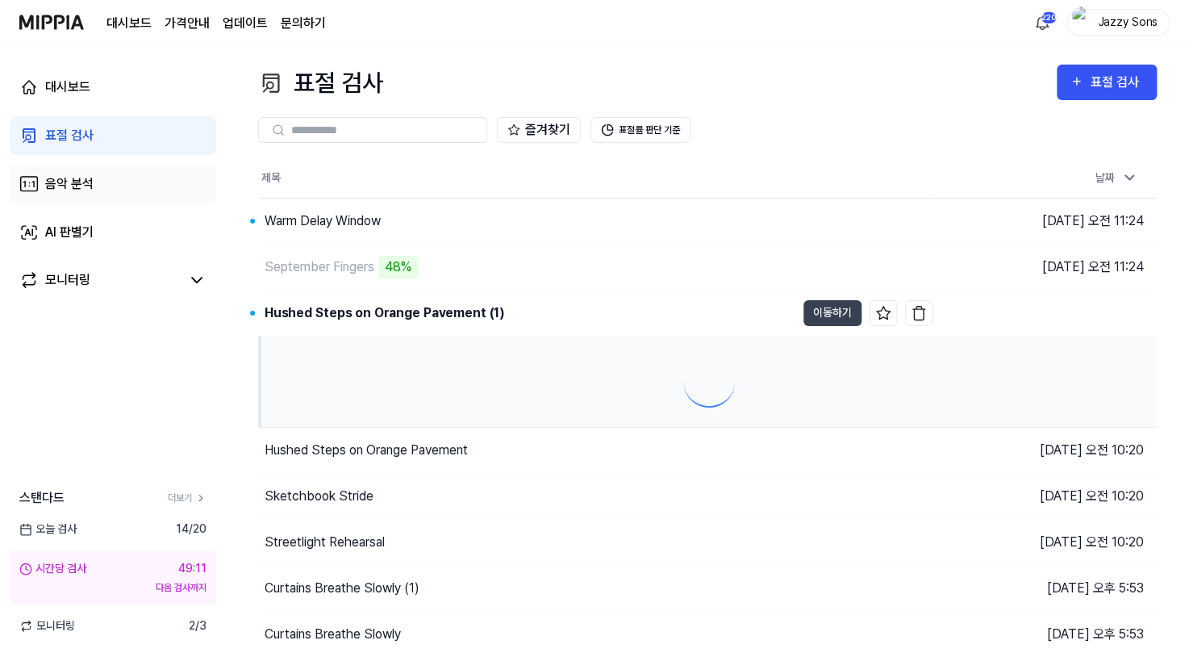
drag, startPoint x: 306, startPoint y: 216, endPoint x: 98, endPoint y: 179, distance: 211.5
click at [306, 216] on div "Warm Delay Window" at bounding box center [323, 220] width 116 height 19
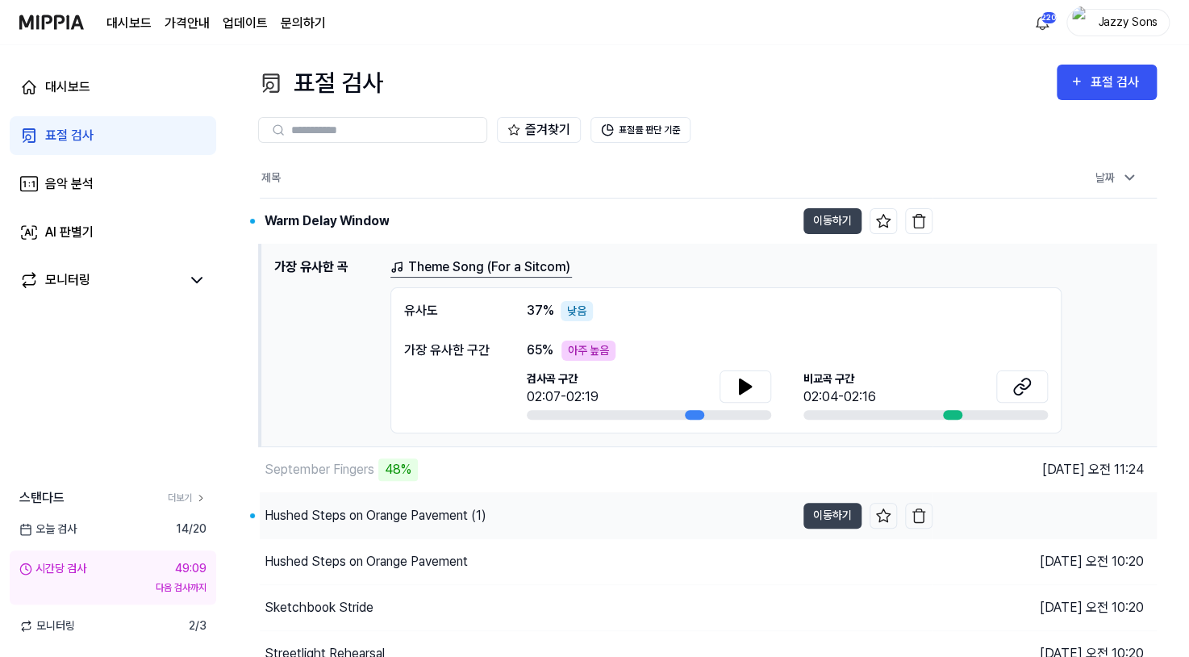
click at [356, 528] on div "Hushed Steps on Orange Pavement (1)" at bounding box center [528, 515] width 536 height 45
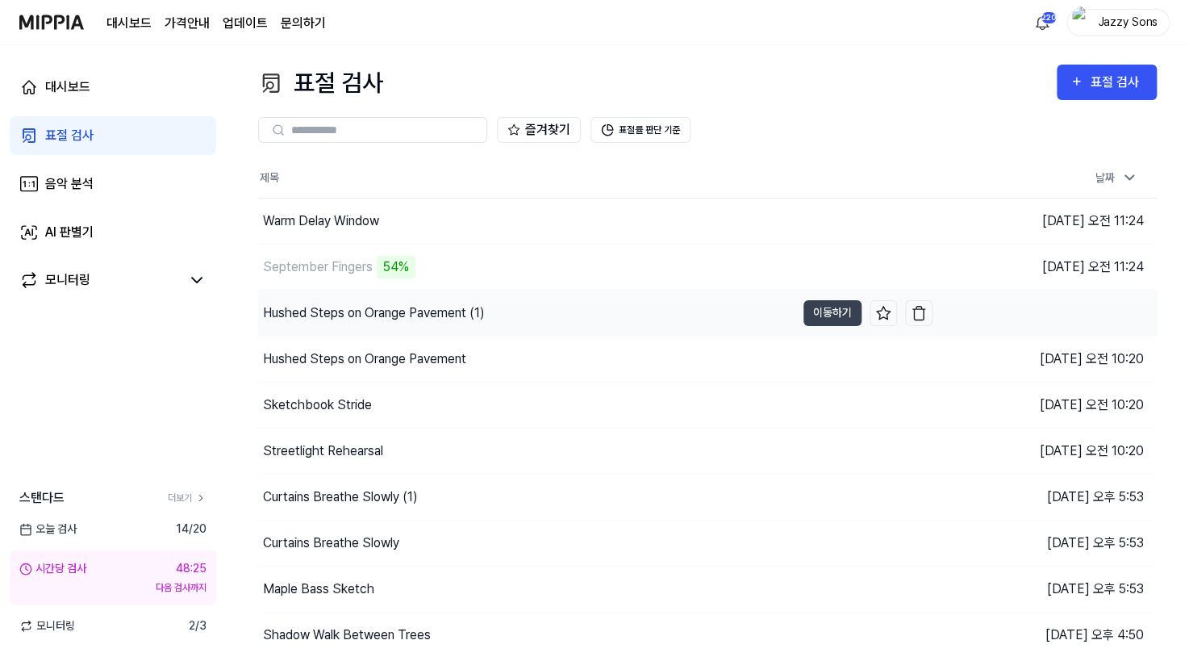
click at [371, 320] on div "Hushed Steps on Orange Pavement (1)" at bounding box center [374, 312] width 222 height 19
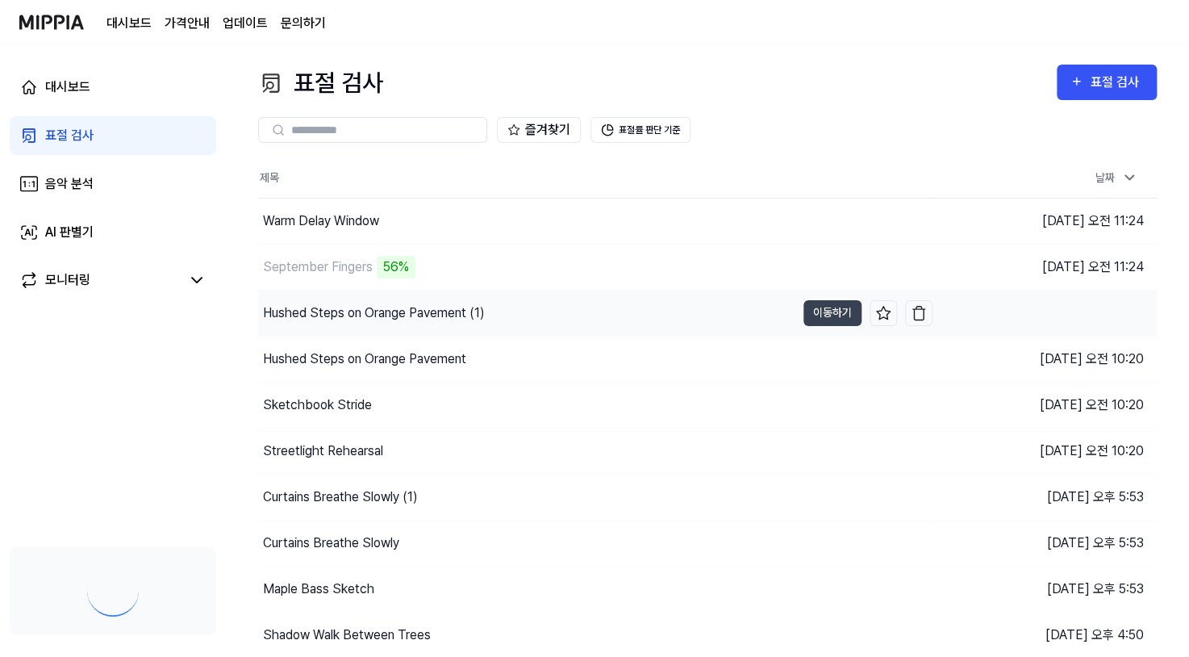
click at [437, 305] on div "Hushed Steps on Orange Pavement (1)" at bounding box center [374, 312] width 222 height 19
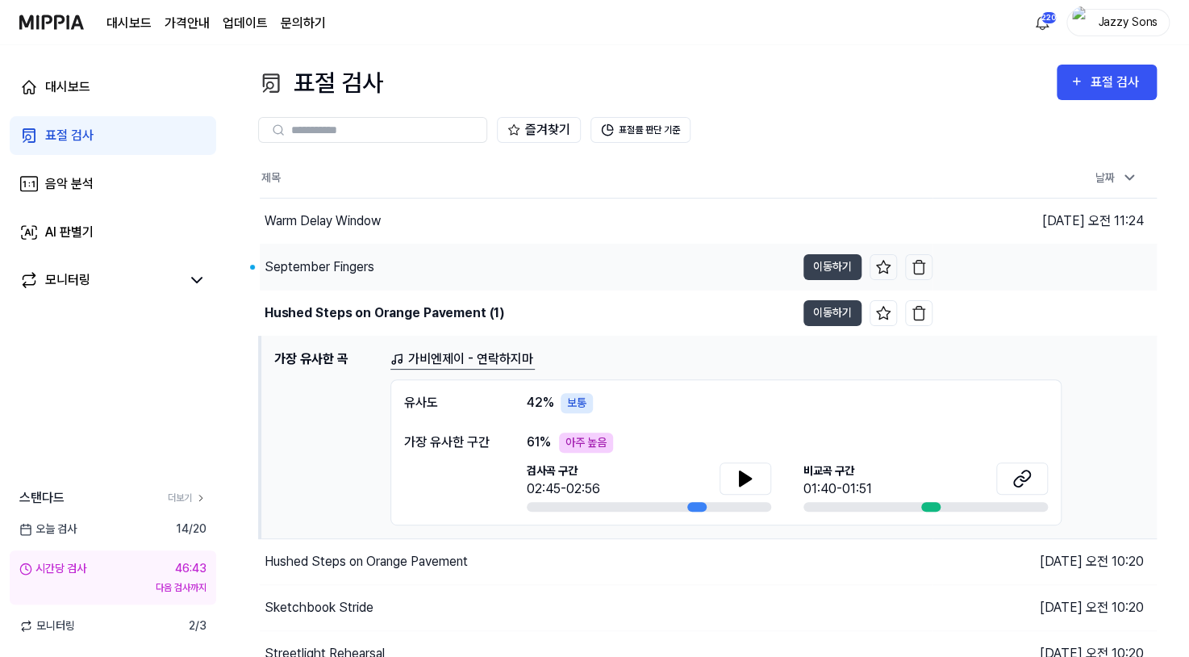
click at [330, 262] on div "September Fingers" at bounding box center [320, 266] width 110 height 19
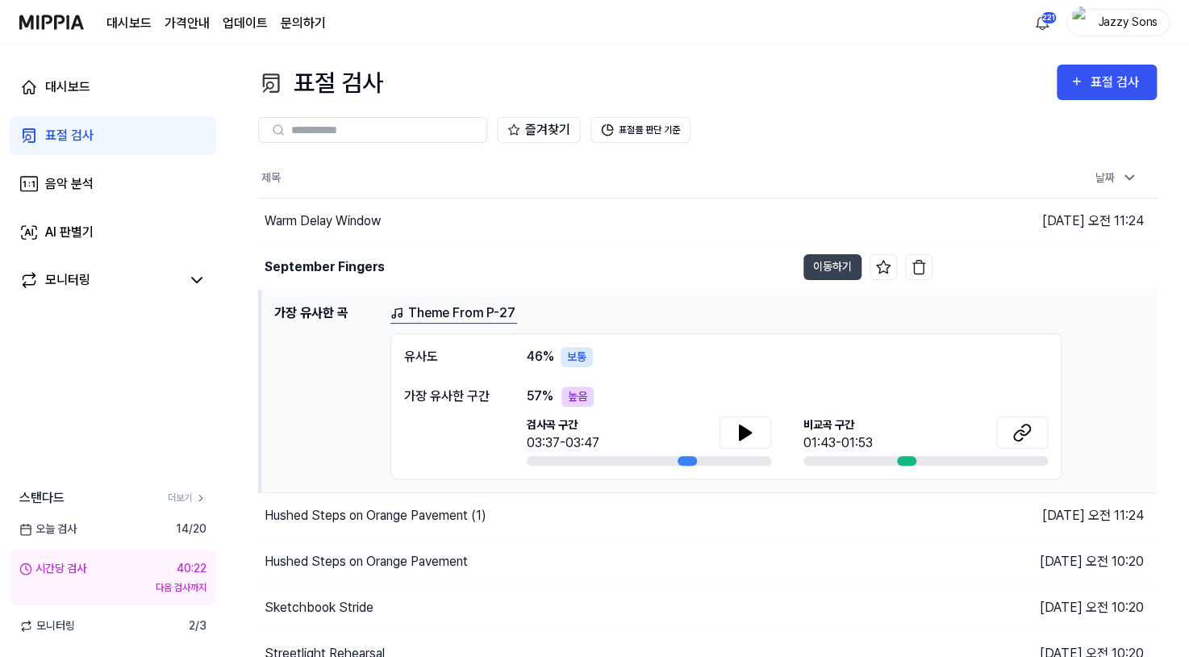
click at [52, 127] on div "표절 검사" at bounding box center [69, 135] width 48 height 19
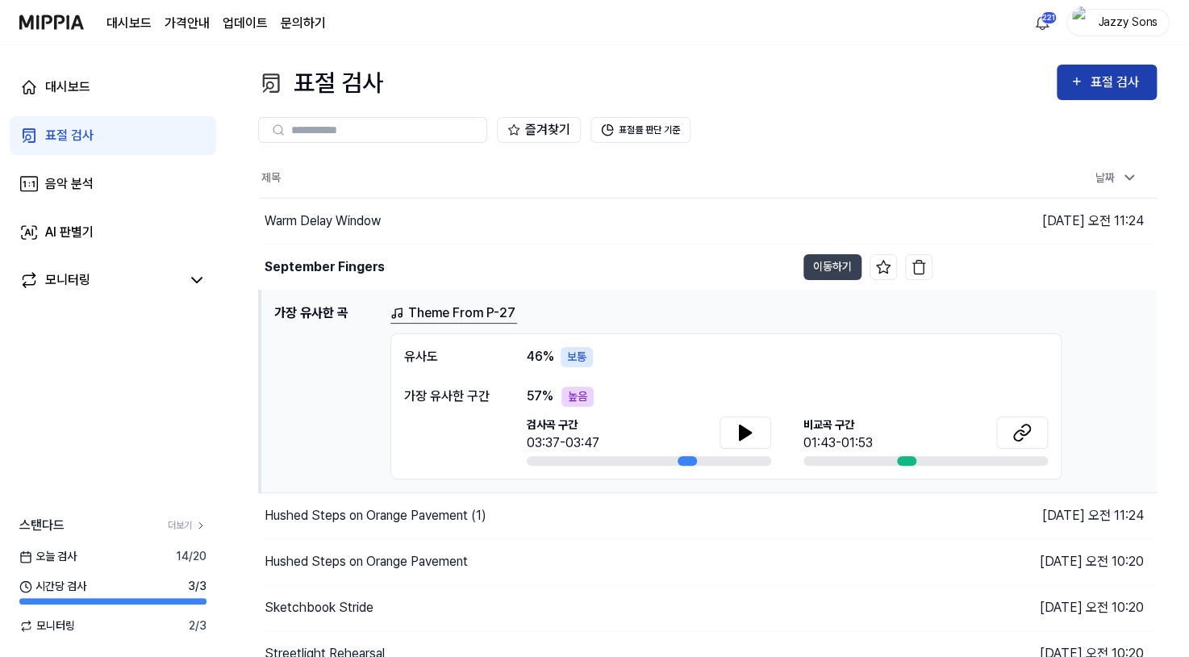
click at [1143, 86] on button "표절 검사" at bounding box center [1107, 83] width 100 height 36
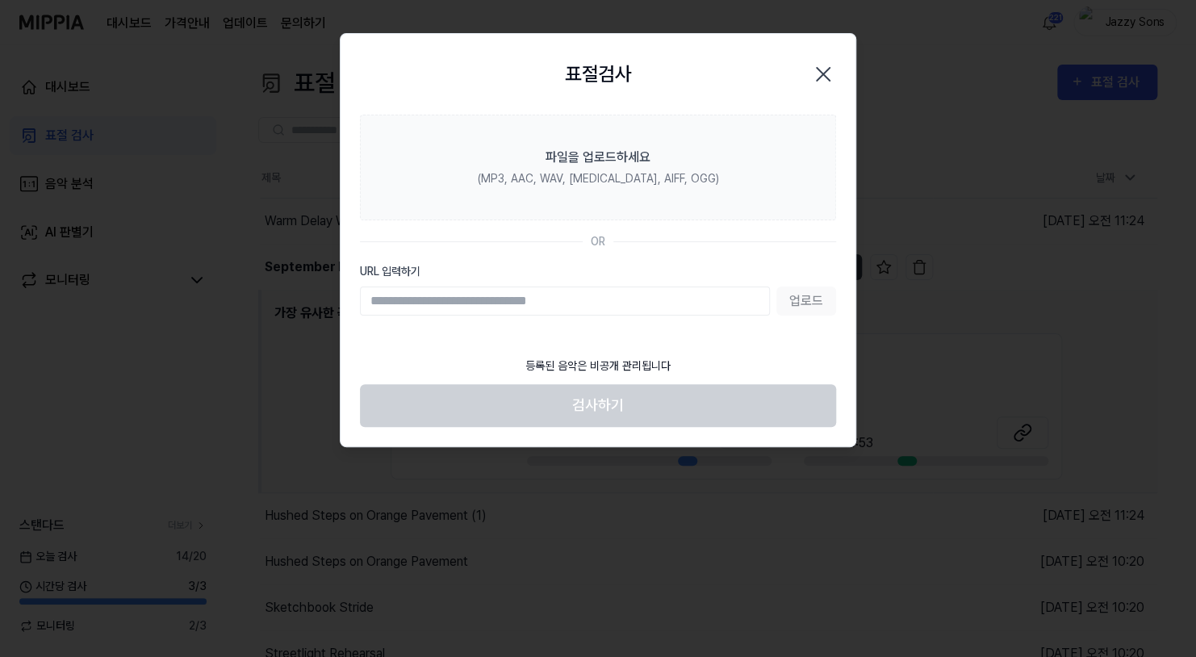
click at [818, 63] on icon "button" at bounding box center [823, 74] width 26 height 26
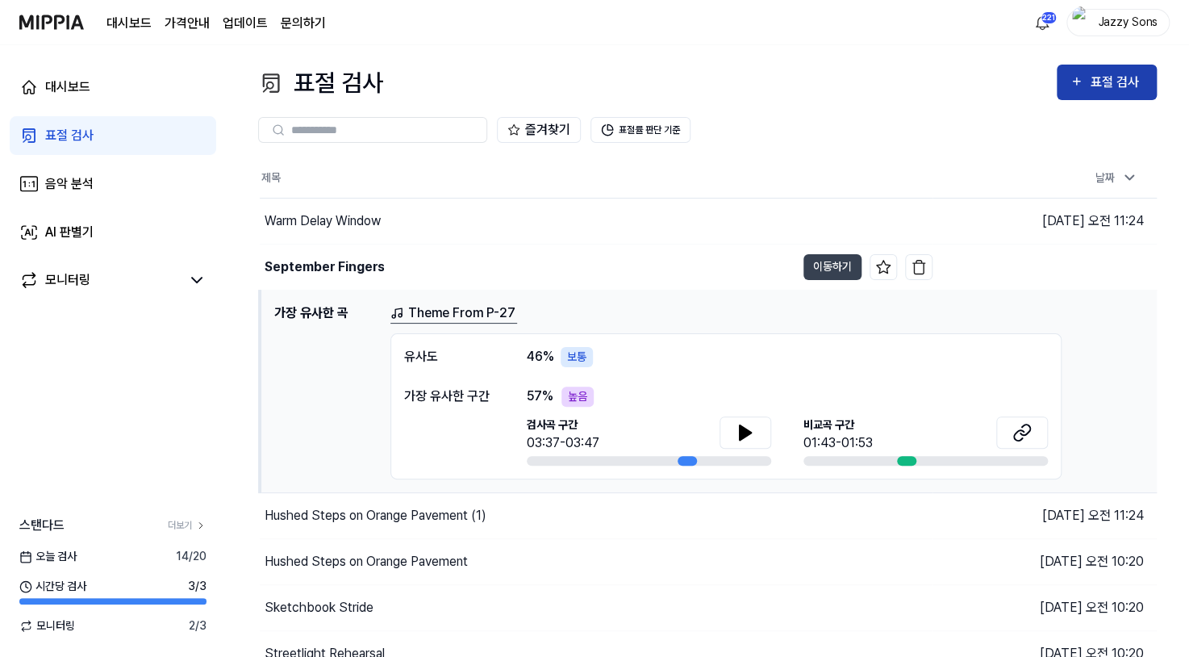
click at [1118, 86] on div "표절 검사" at bounding box center [1117, 82] width 54 height 21
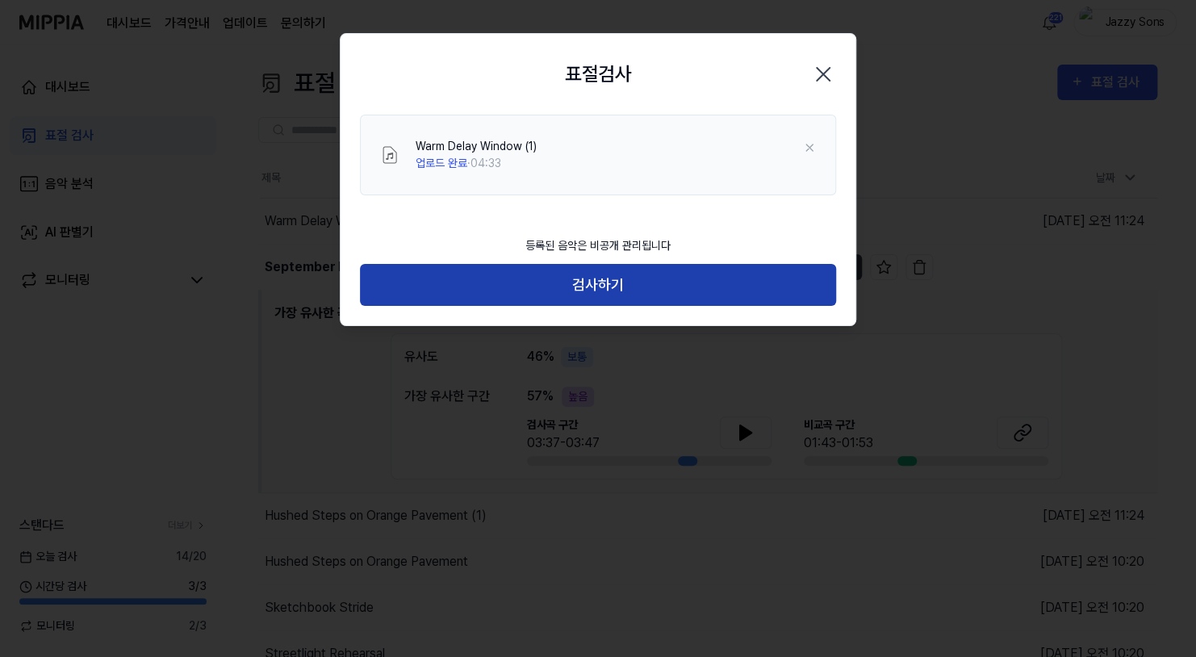
click at [597, 286] on button "검사하기" at bounding box center [598, 285] width 476 height 43
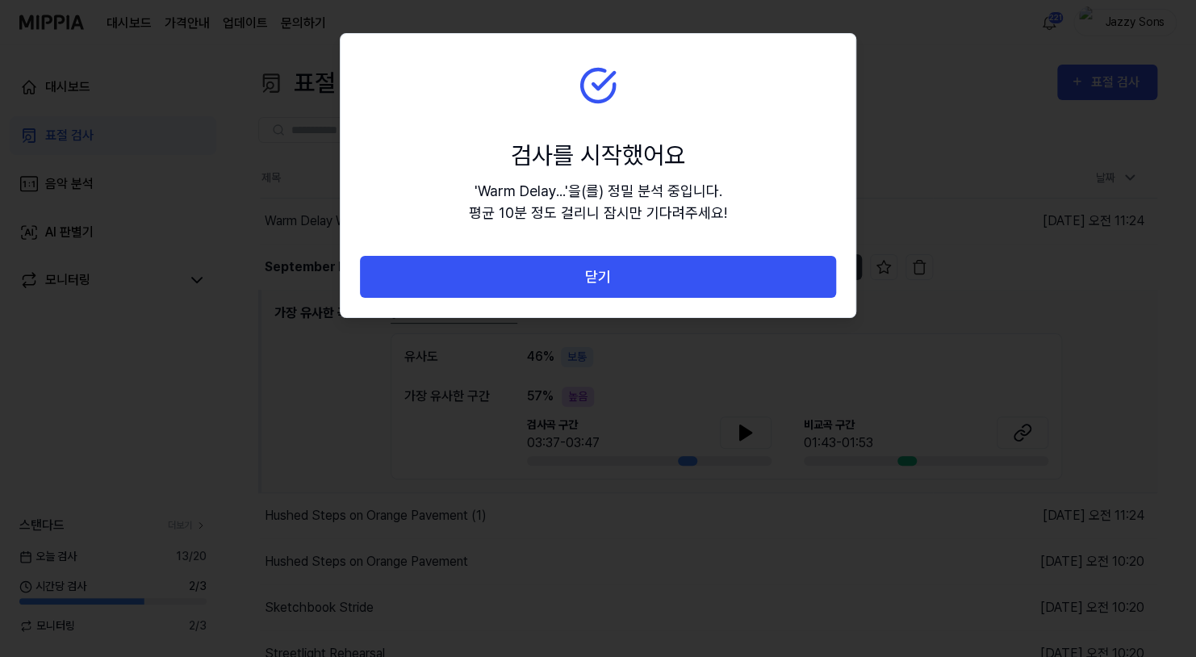
click at [639, 288] on button "닫기" at bounding box center [598, 277] width 476 height 43
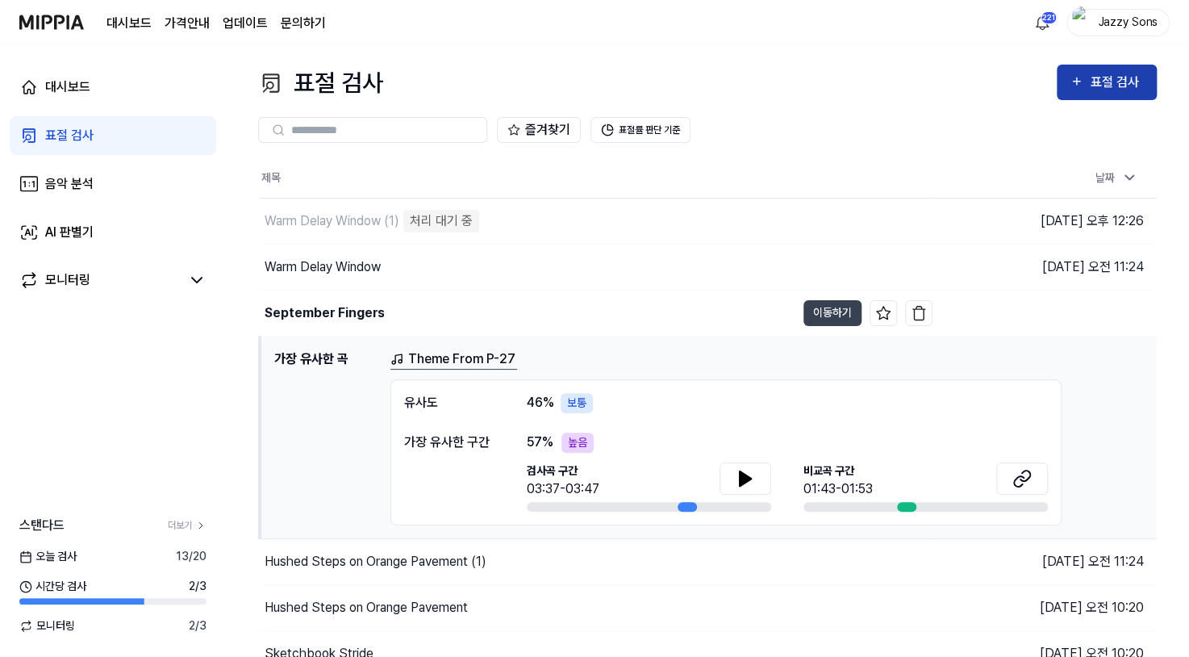
click at [1122, 89] on div "표절 검사" at bounding box center [1117, 82] width 54 height 21
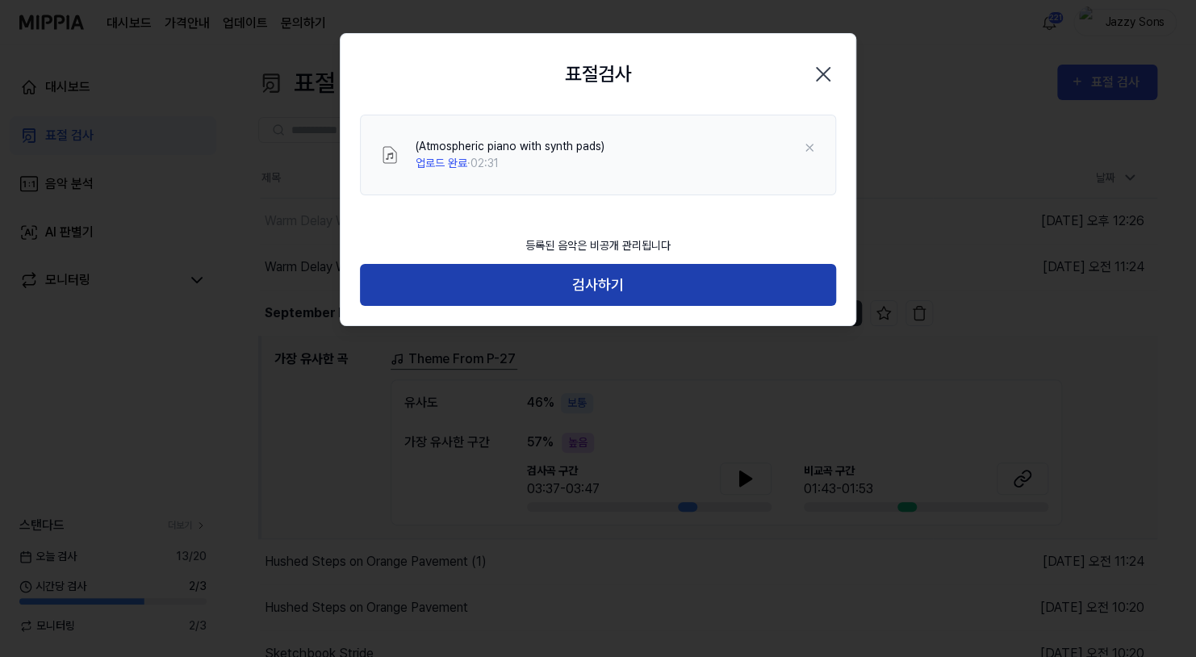
click at [600, 299] on button "검사하기" at bounding box center [598, 285] width 476 height 43
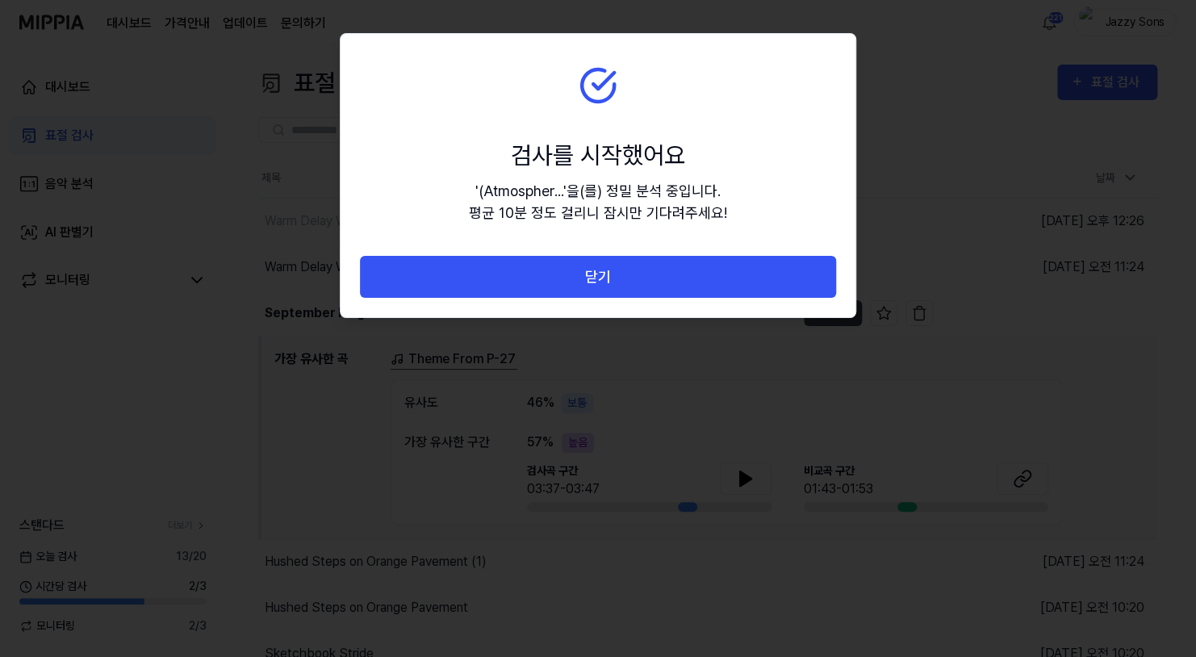
click at [617, 281] on button "닫기" at bounding box center [598, 277] width 476 height 43
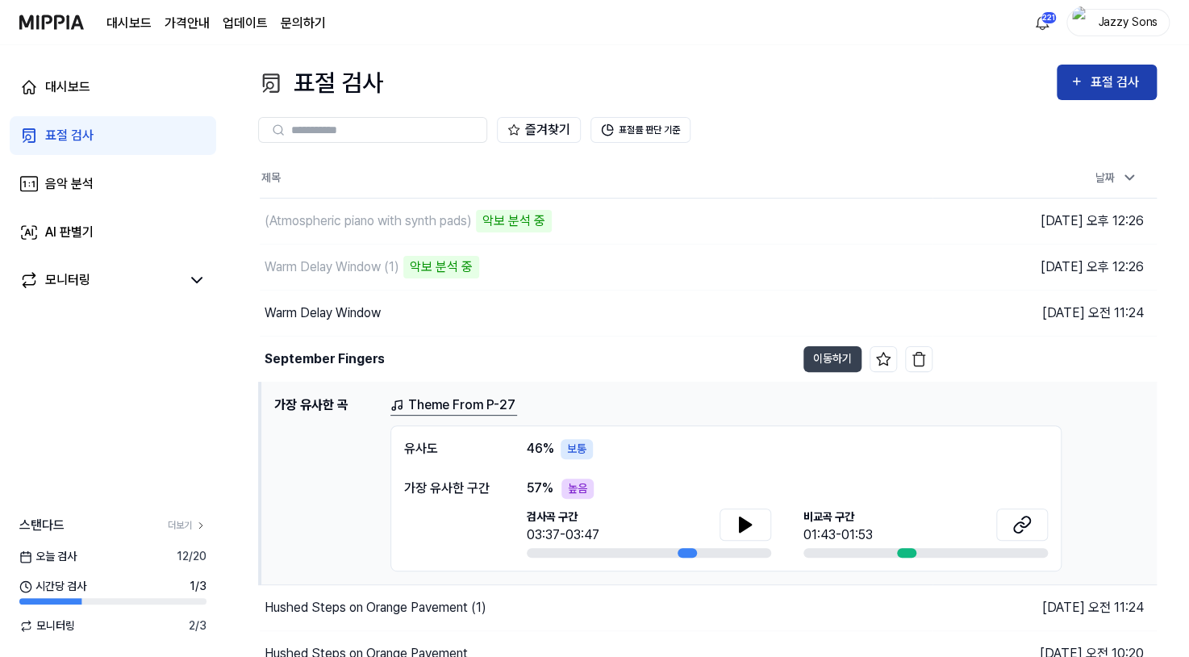
click at [1143, 98] on button "표절 검사" at bounding box center [1107, 83] width 100 height 36
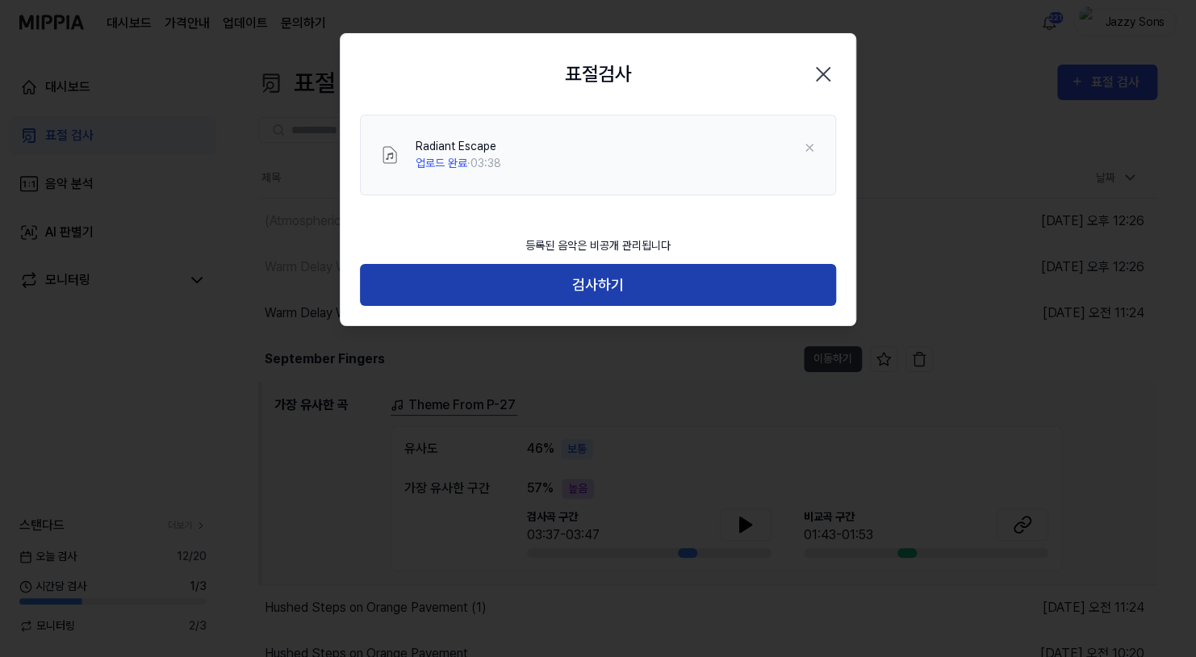
click at [596, 283] on button "검사하기" at bounding box center [598, 285] width 476 height 43
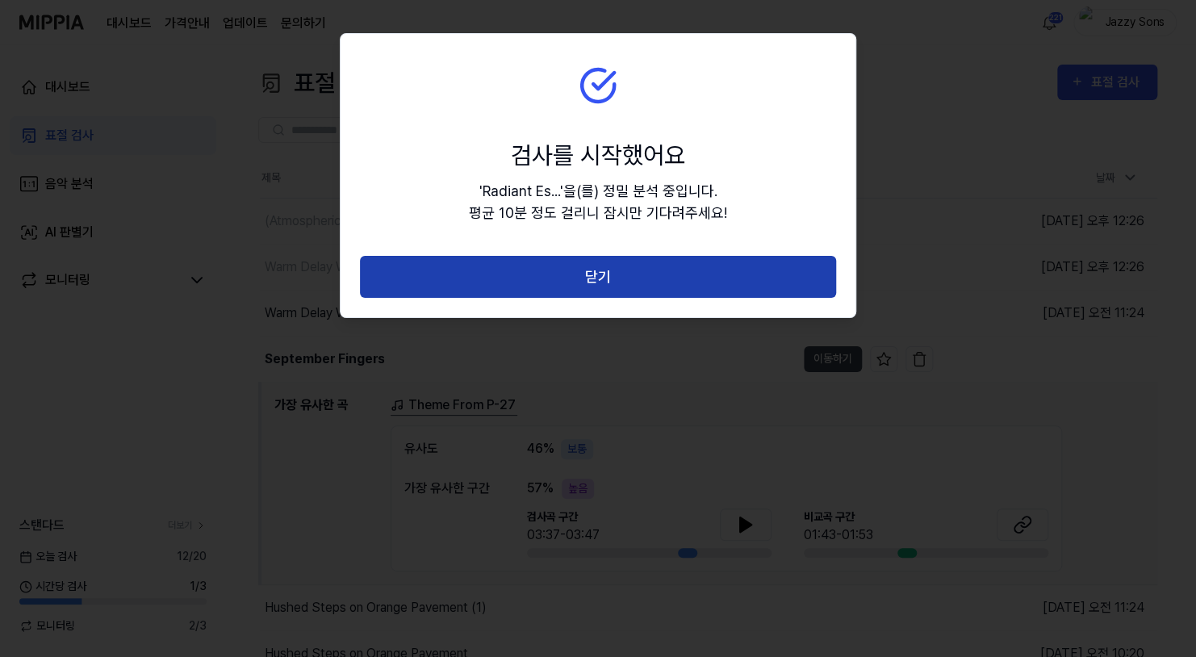
click at [635, 285] on button "닫기" at bounding box center [598, 277] width 476 height 43
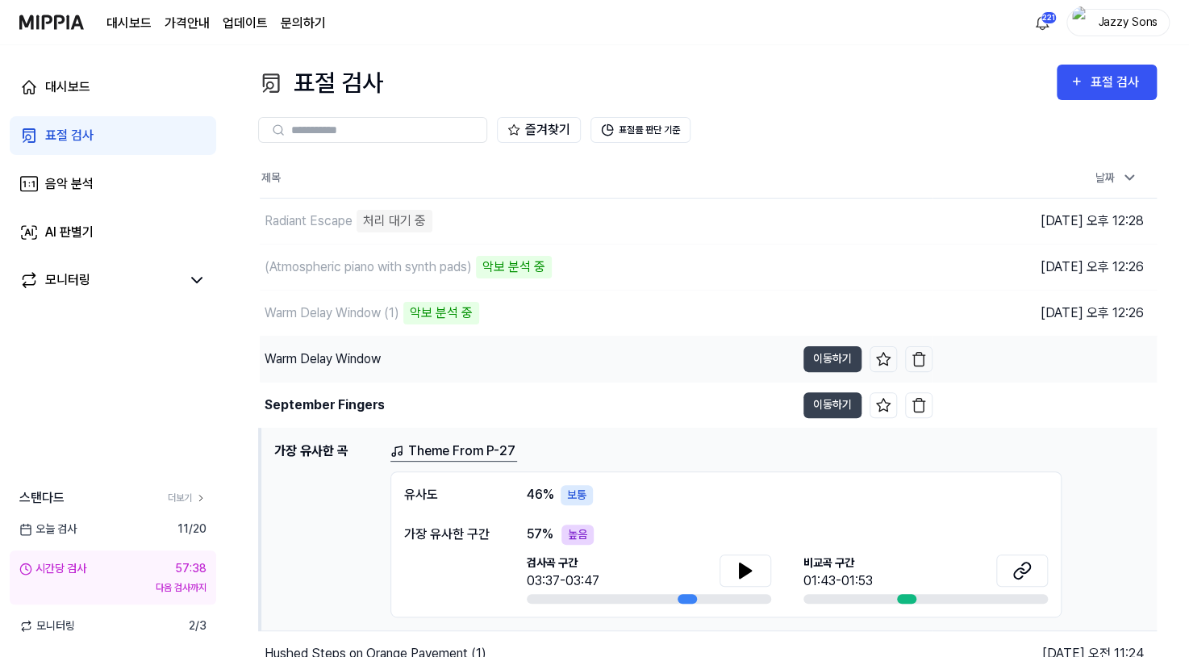
click at [317, 350] on div "Warm Delay Window" at bounding box center [323, 358] width 116 height 19
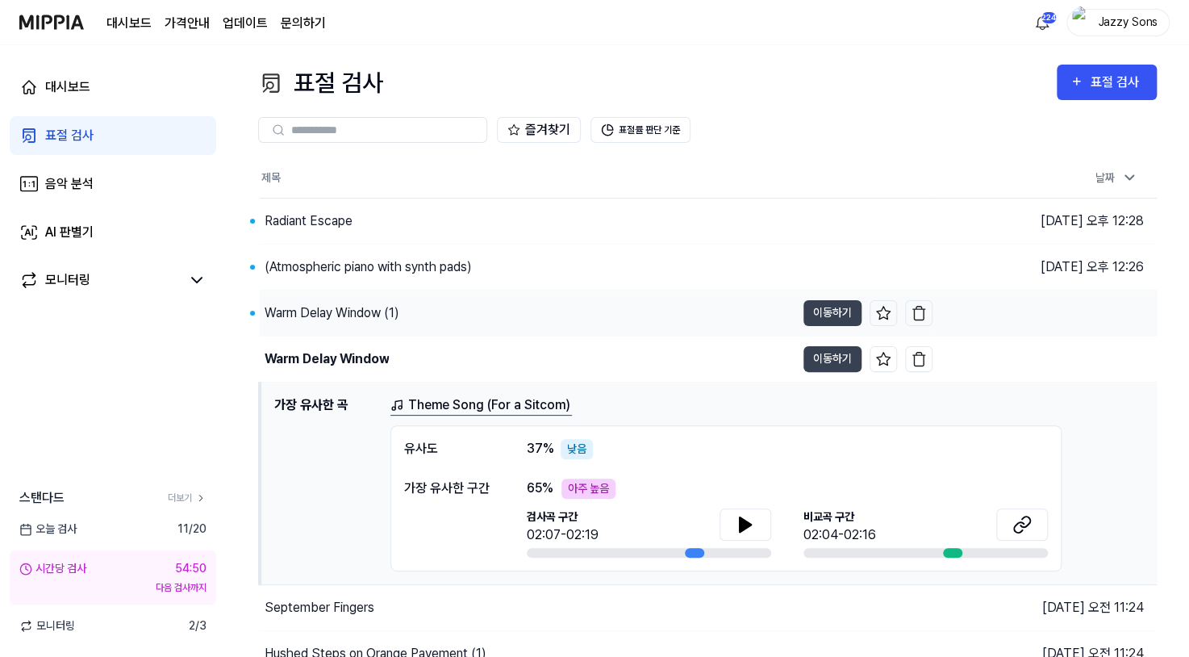
click at [337, 305] on div "Warm Delay Window (1)" at bounding box center [332, 312] width 135 height 19
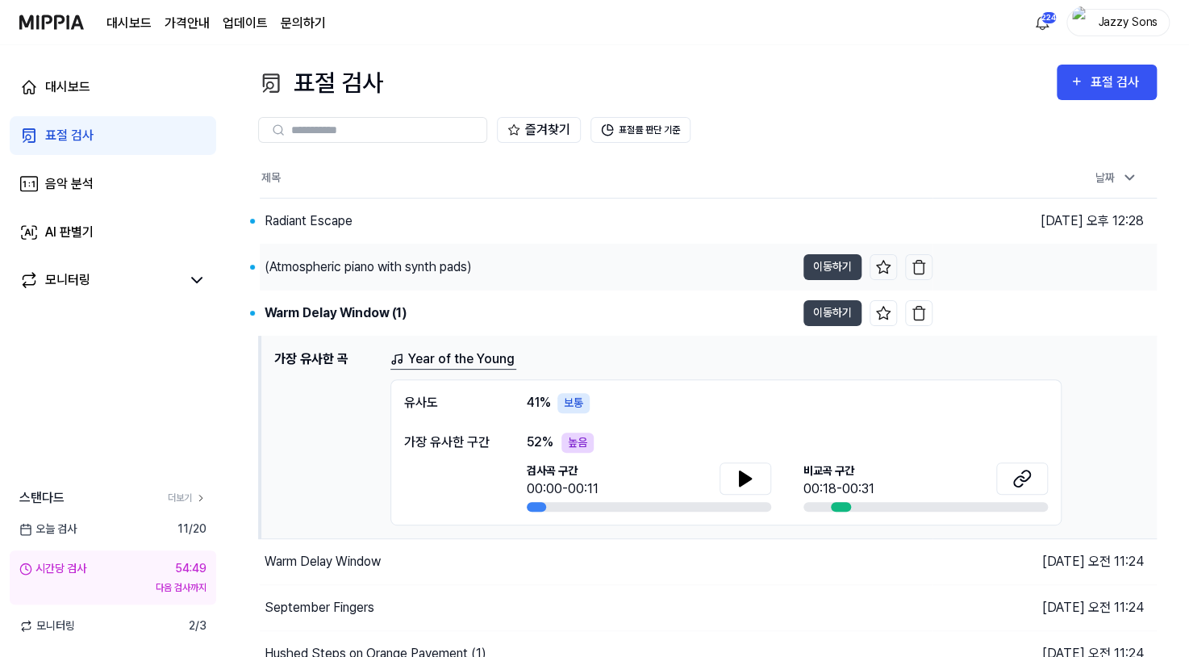
click at [353, 273] on div "(Atmospheric piano with synth pads)" at bounding box center [368, 266] width 207 height 19
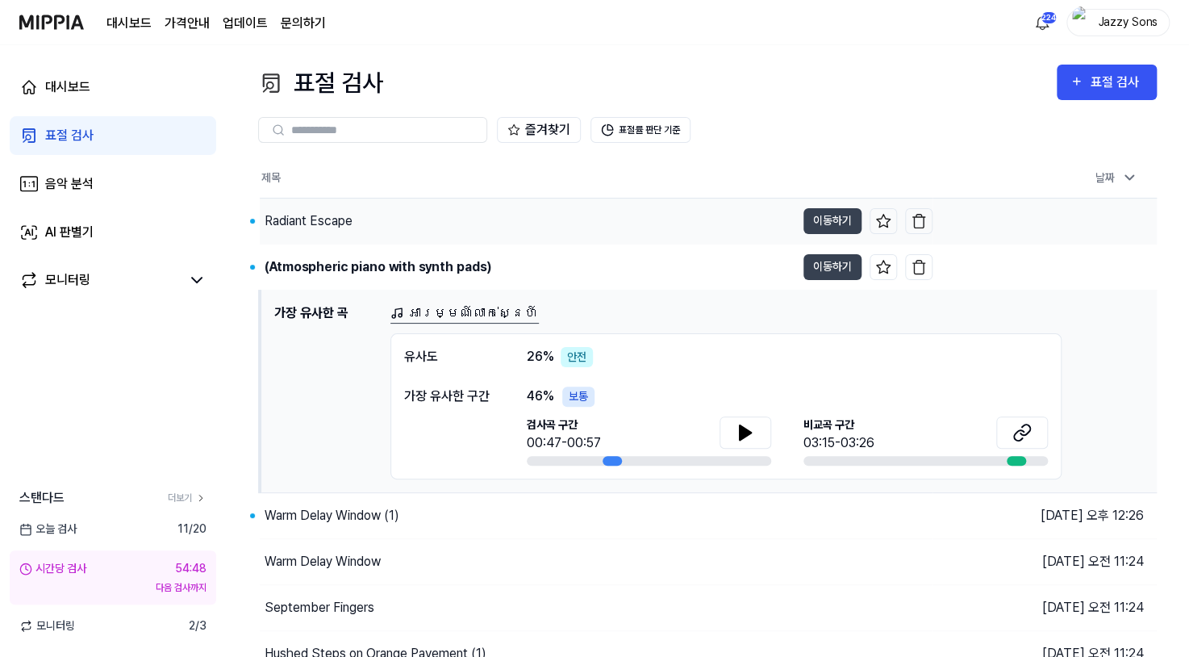
click at [314, 231] on div "Radiant Escape" at bounding box center [528, 221] width 536 height 45
